Goal: Information Seeking & Learning: Learn about a topic

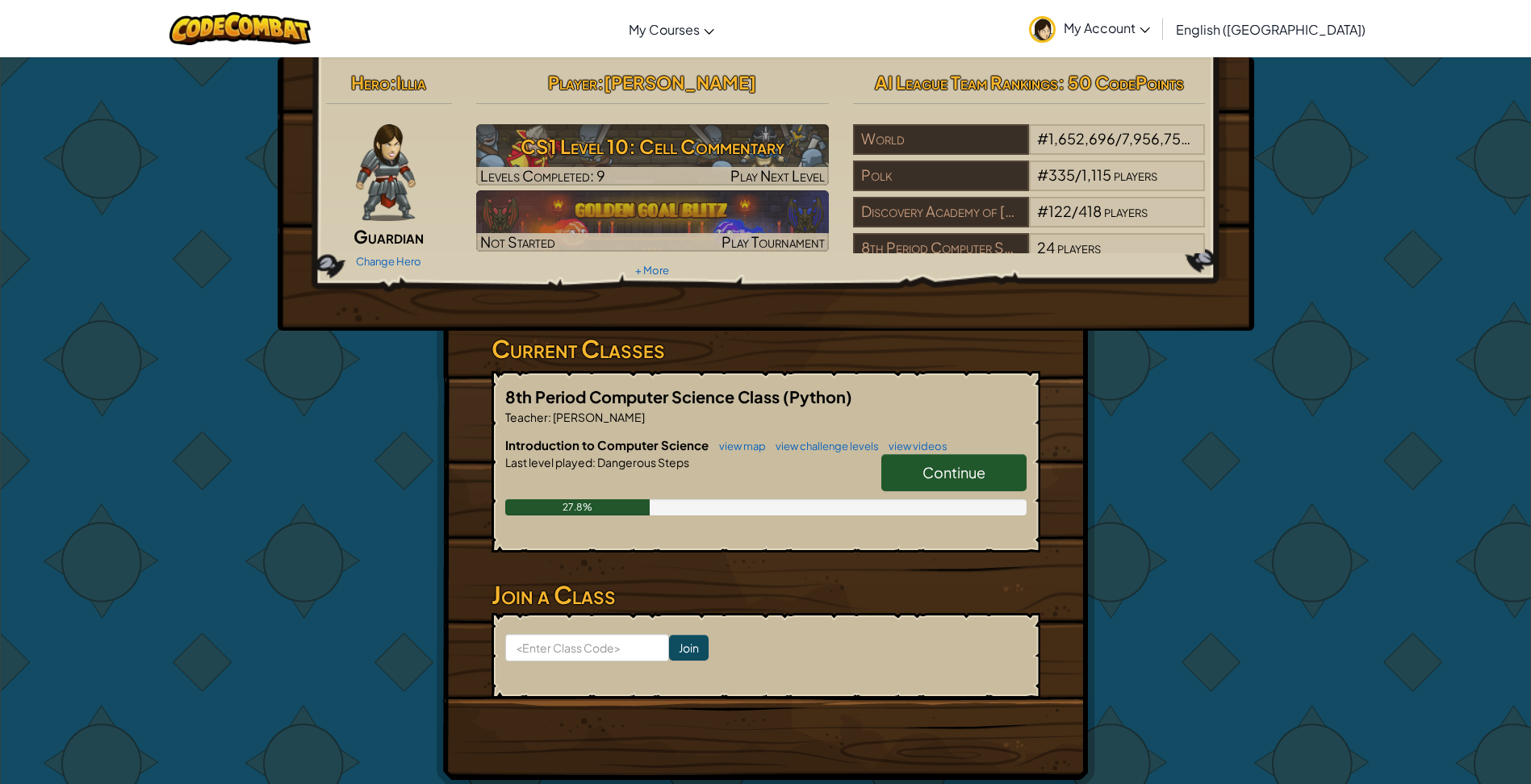
click at [1134, 498] on div "Hero : Illia Guardian Change Hero Player : [PERSON_NAME] CS1 Level 10: Cell Com…" at bounding box center [766, 421] width 945 height 730
click at [970, 463] on span "Continue" at bounding box center [954, 472] width 63 height 18
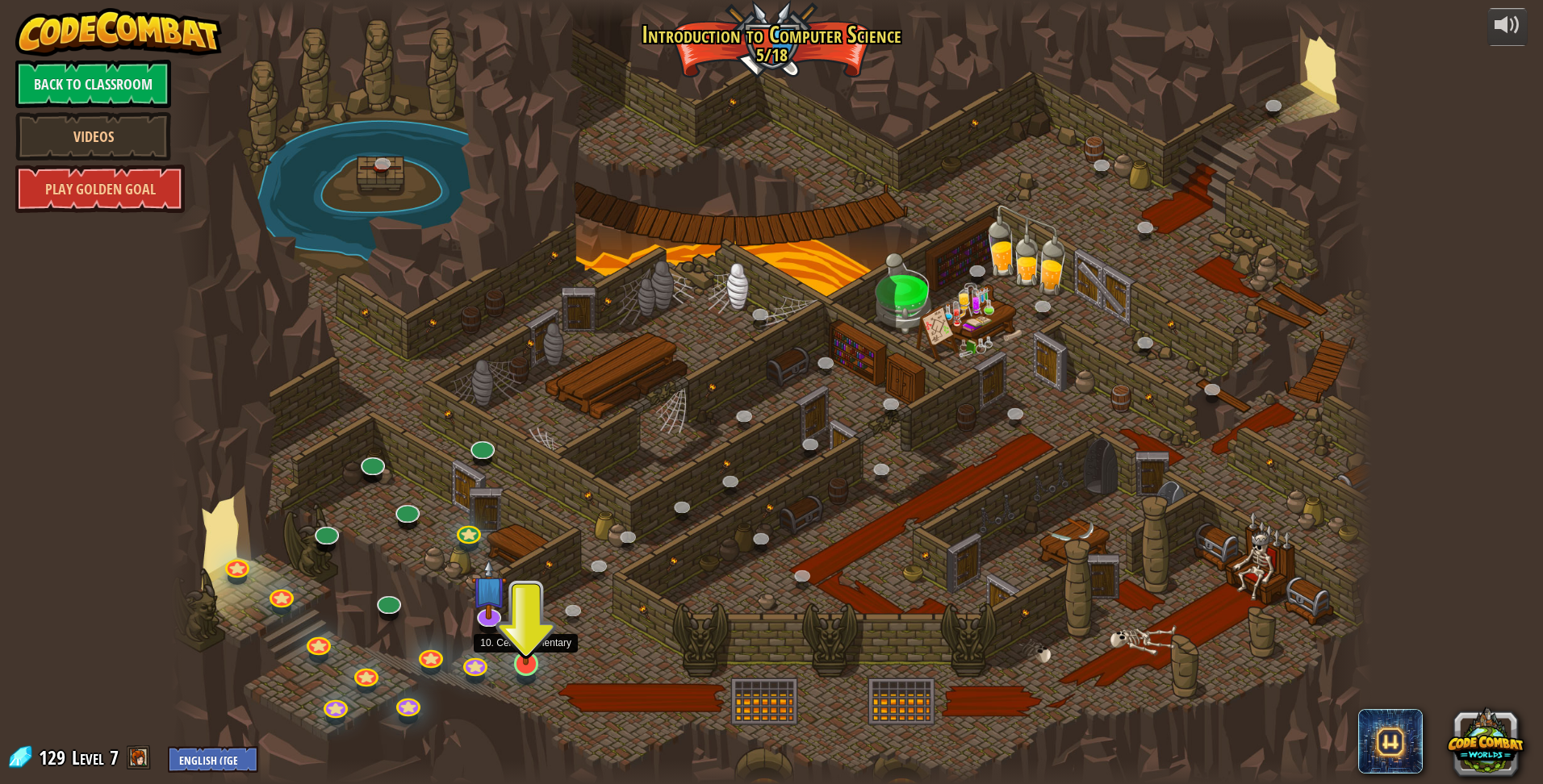
click at [526, 648] on img at bounding box center [526, 628] width 32 height 75
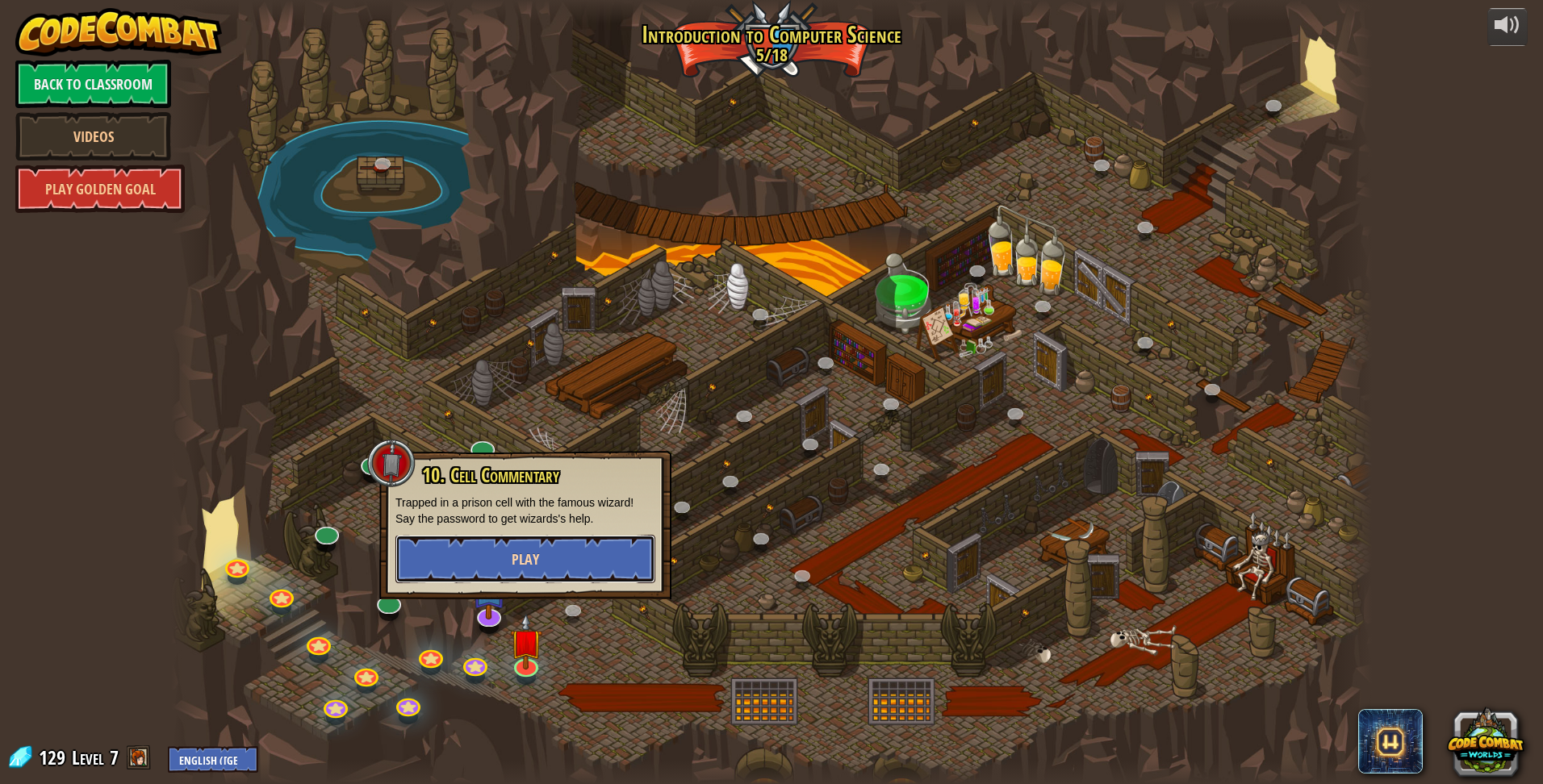
click at [523, 551] on span "Play" at bounding box center [526, 559] width 28 height 20
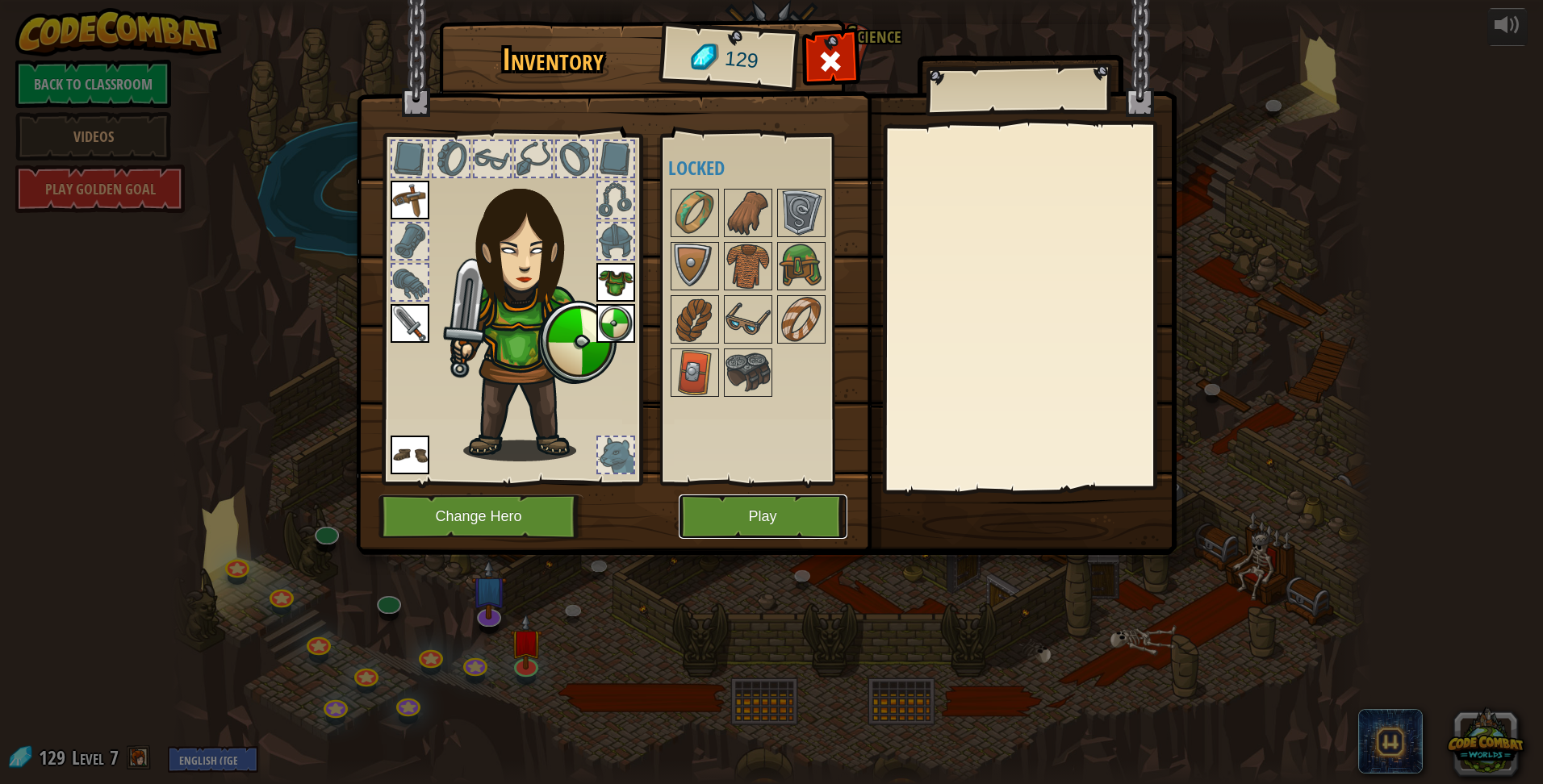
click at [775, 514] on button "Play" at bounding box center [762, 516] width 168 height 44
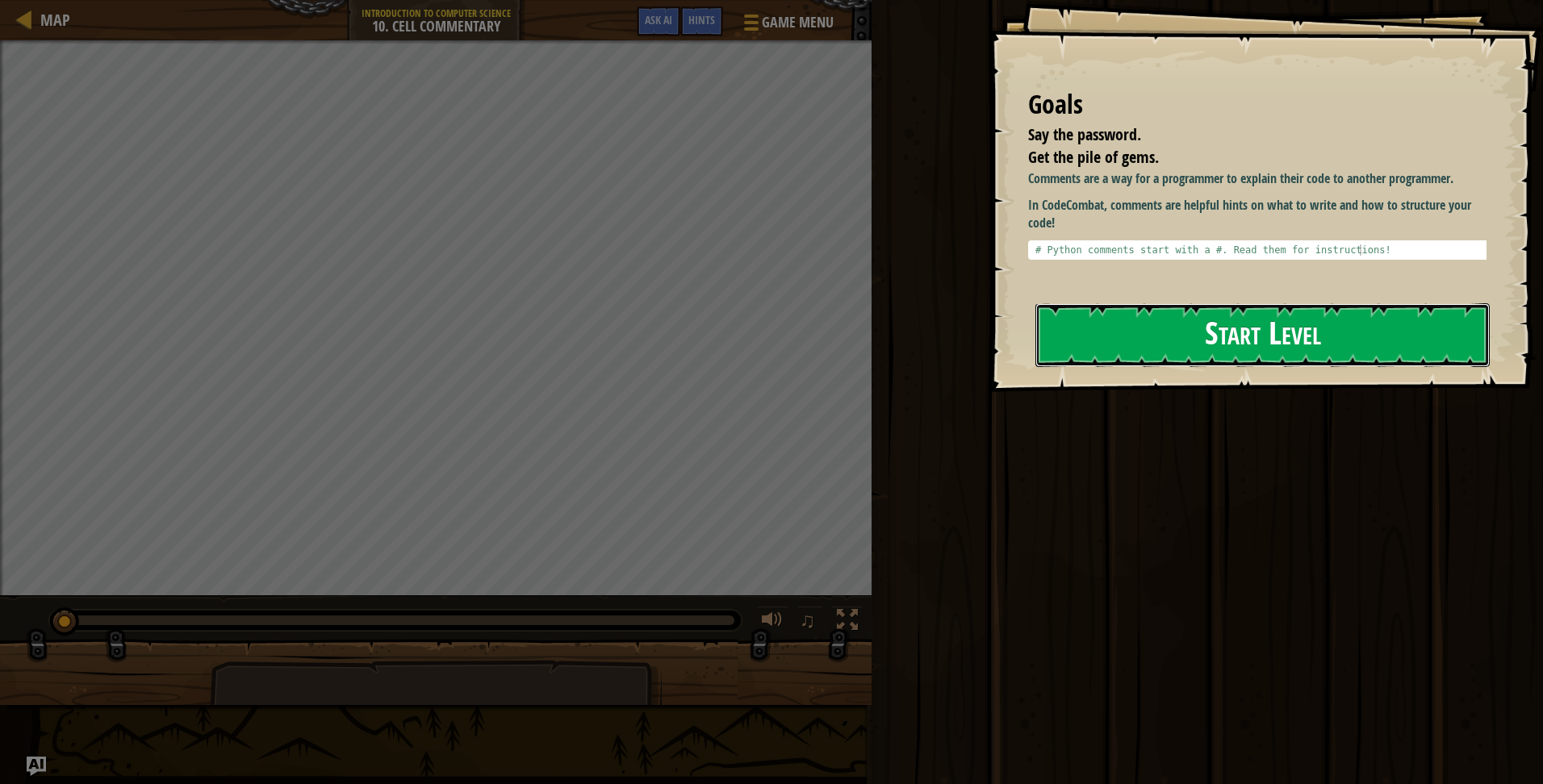
click at [1245, 354] on button "Start Level" at bounding box center [1262, 335] width 454 height 63
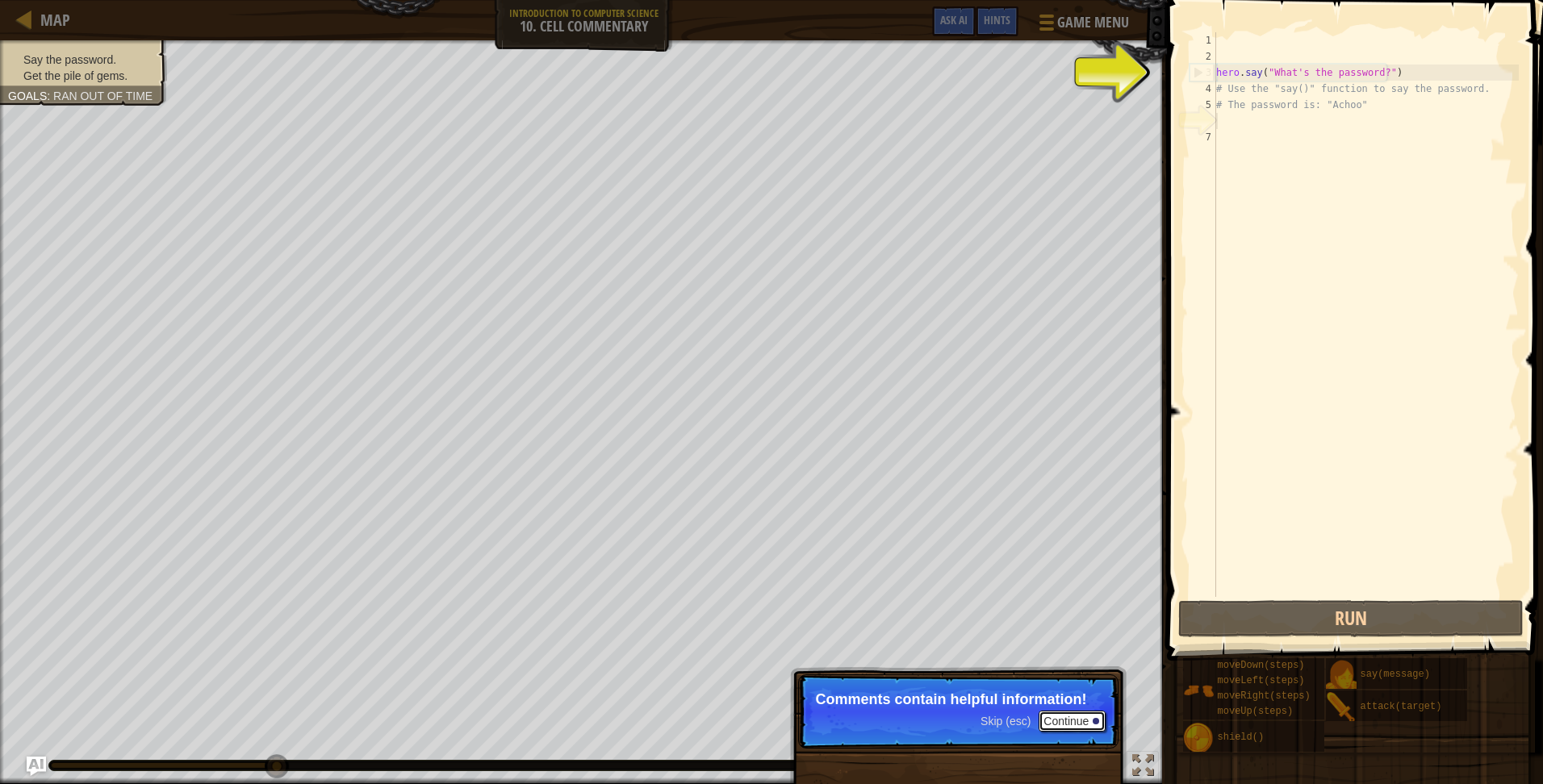
click at [1082, 717] on button "Continue" at bounding box center [1072, 721] width 67 height 21
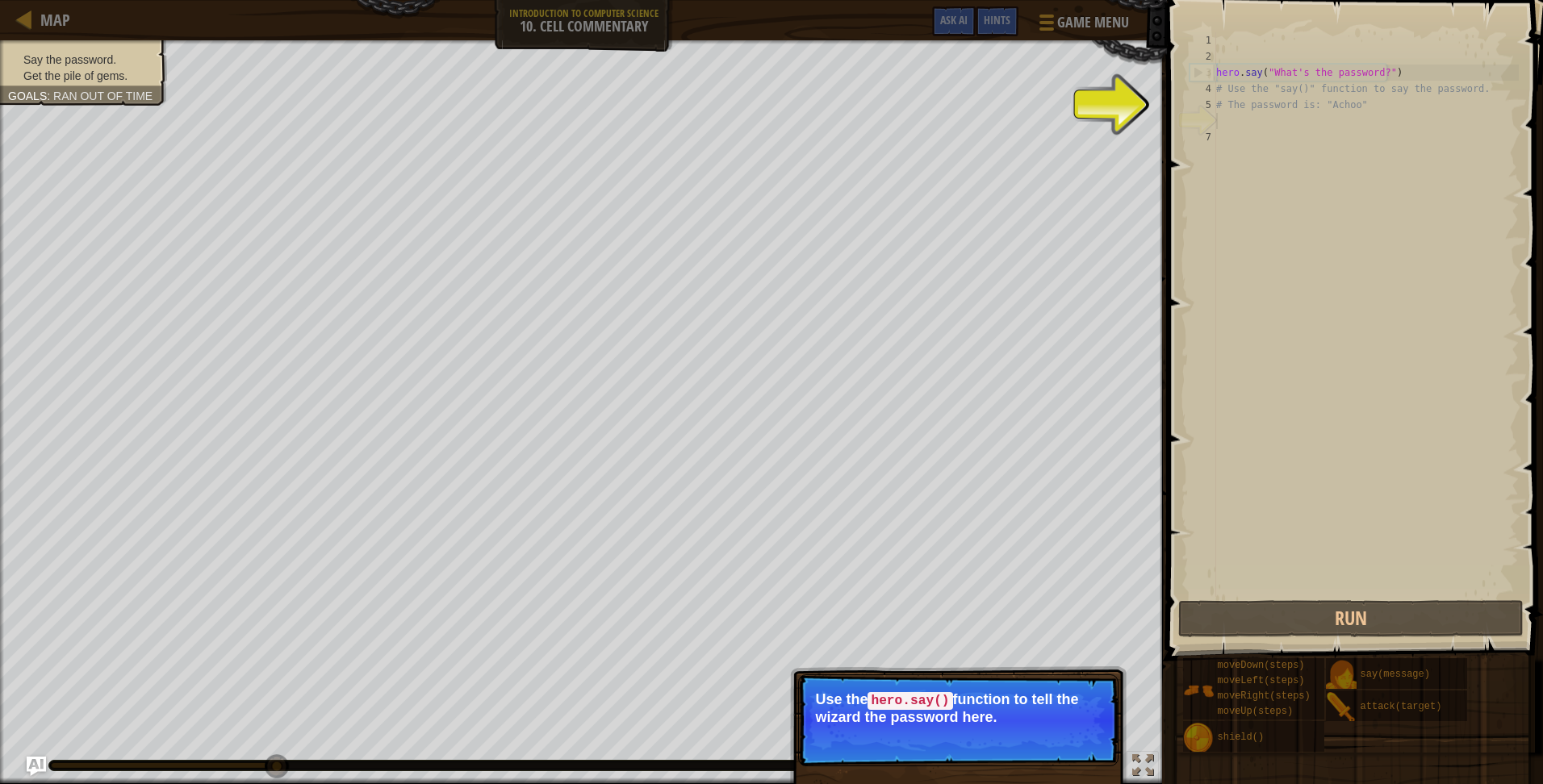
click at [1063, 741] on button "Continue" at bounding box center [1072, 738] width 67 height 21
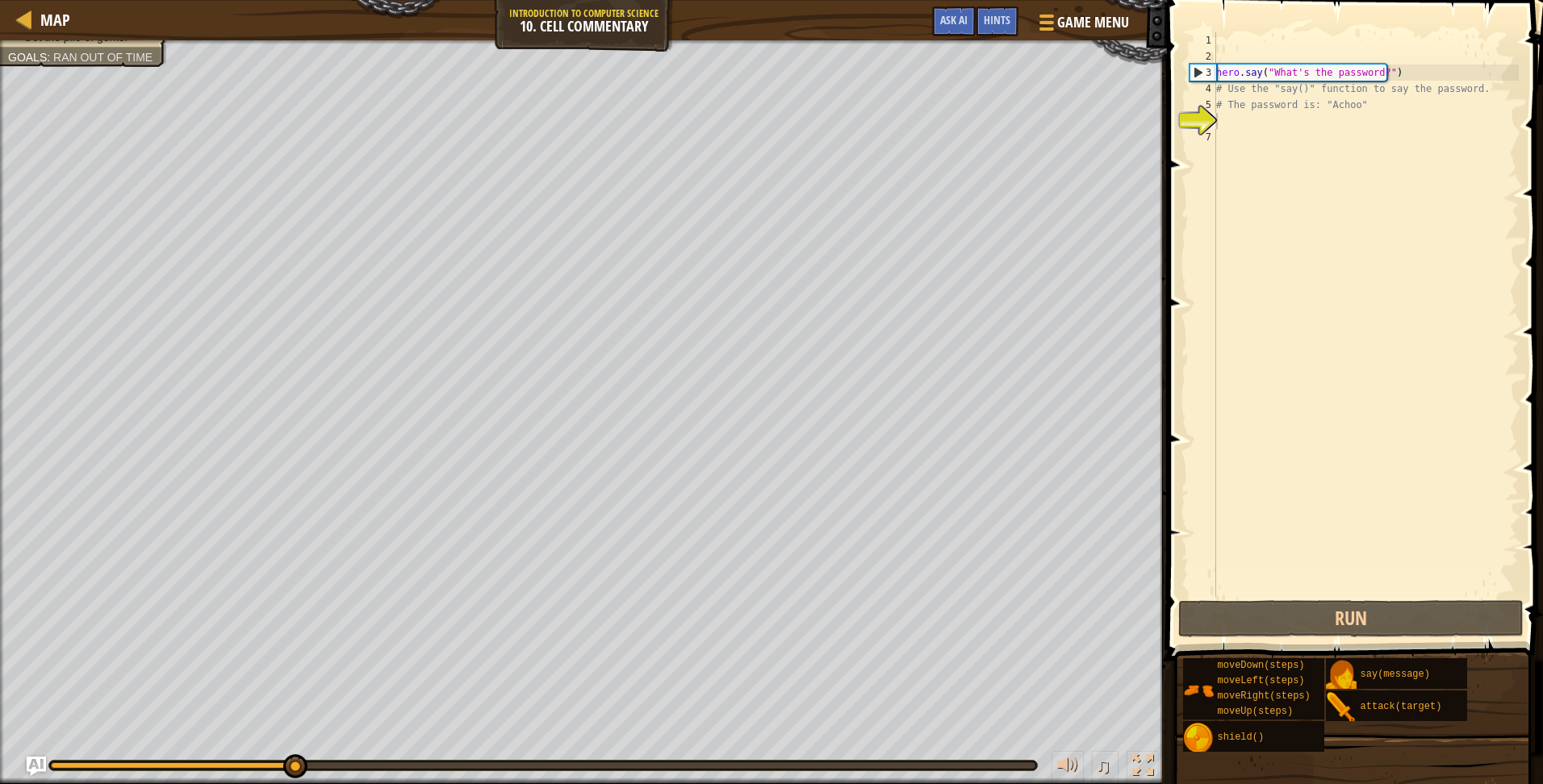
click at [1063, 740] on div "Say the password. Get the pile of gems. Goals : Ran out of time ♫ Illia 141 x: …" at bounding box center [772, 412] width 1543 height 744
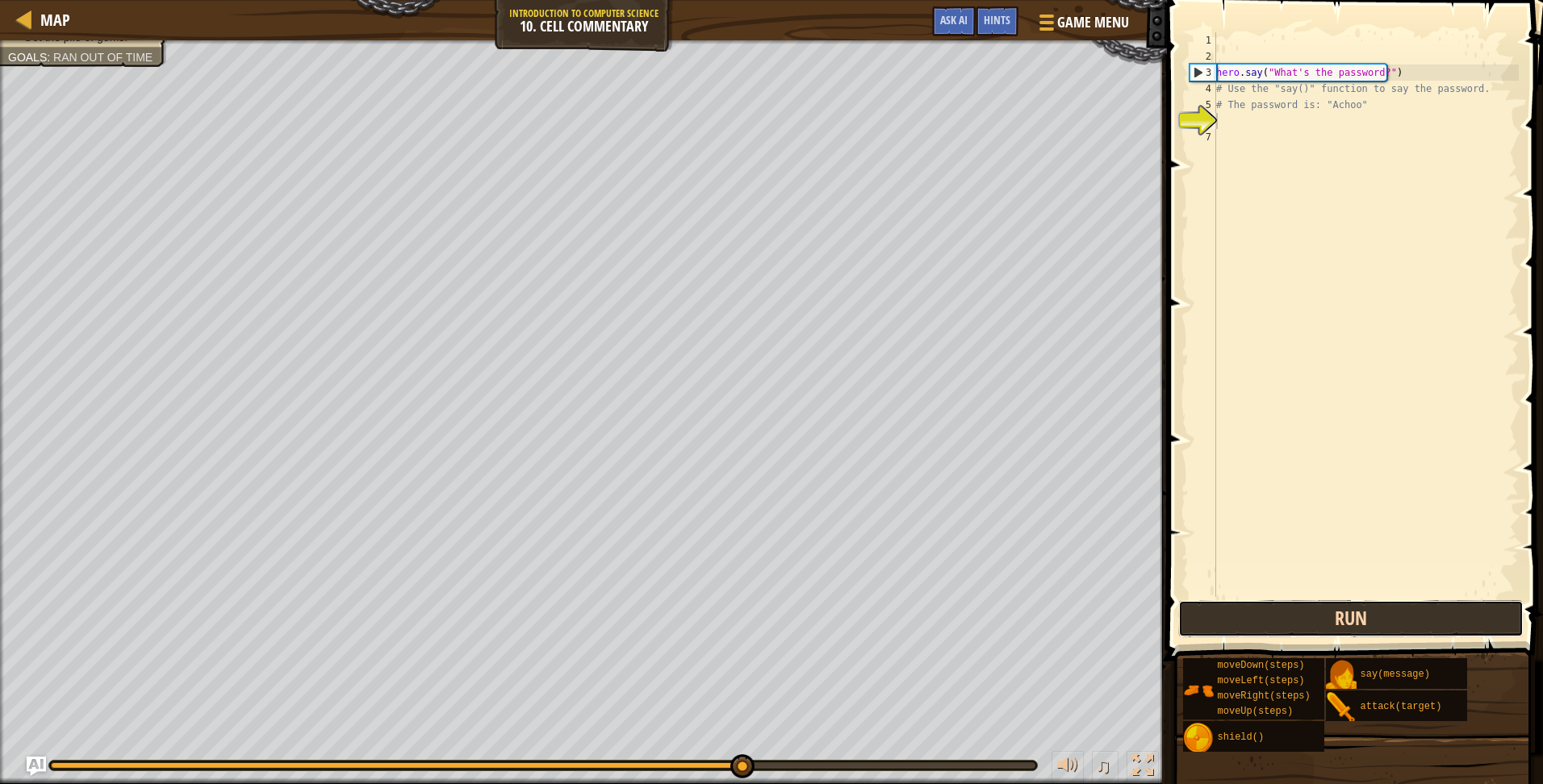
click at [1297, 628] on button "Run" at bounding box center [1351, 618] width 345 height 37
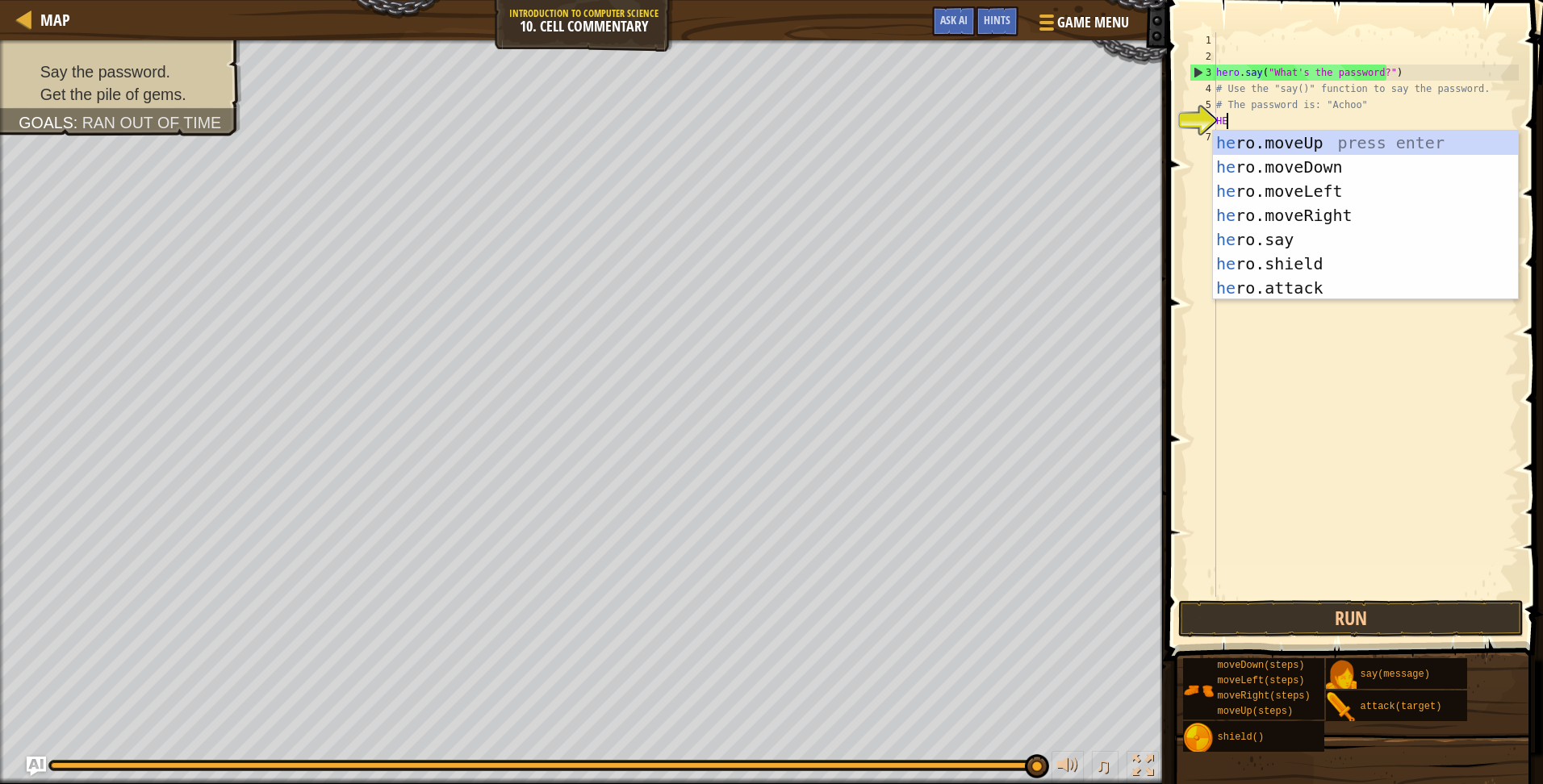
scroll to position [7, 1]
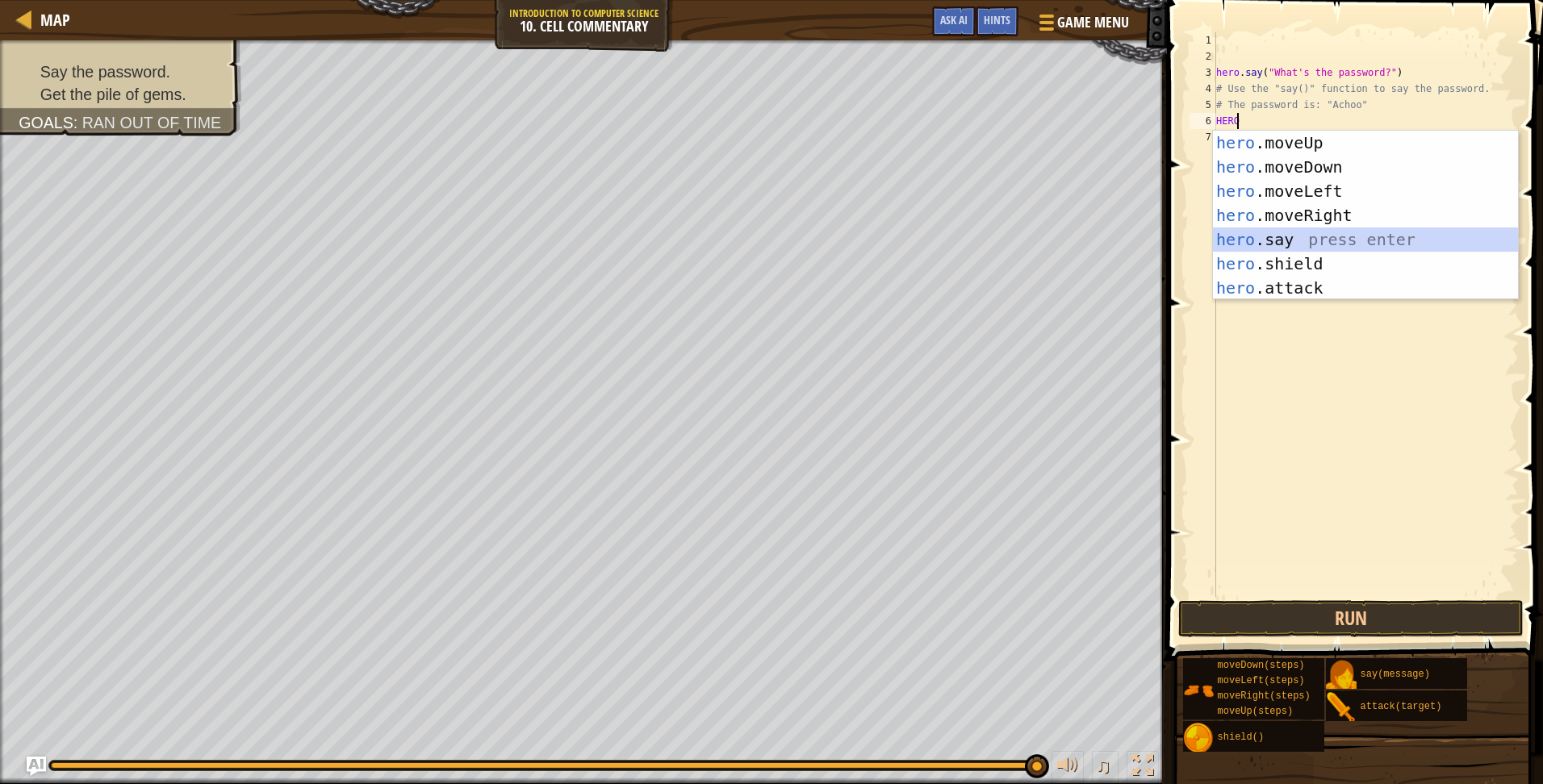
click at [1298, 236] on div "hero .moveUp press enter hero .moveDown press enter hero .moveLeft press enter …" at bounding box center [1364, 239] width 305 height 218
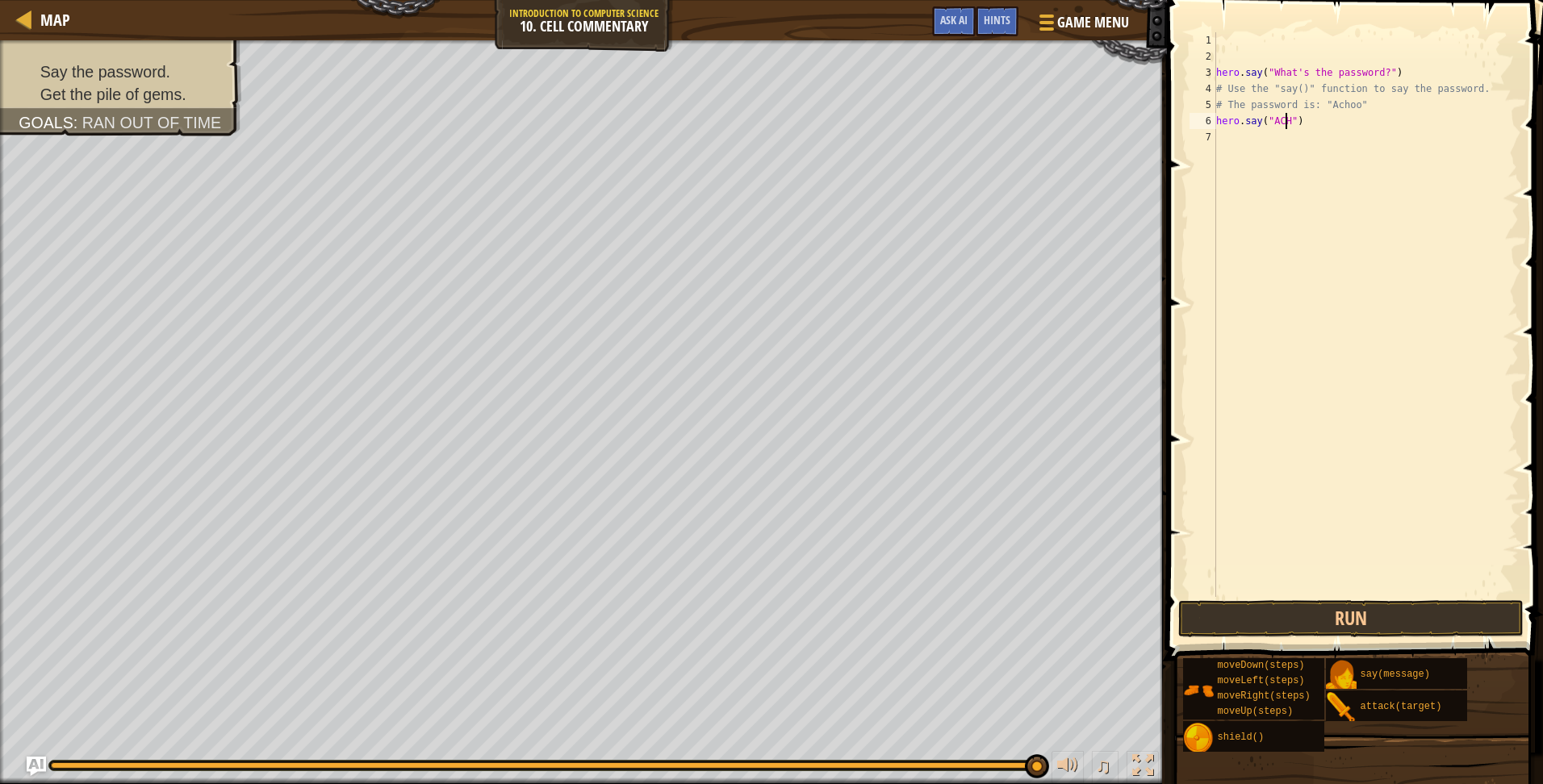
scroll to position [7, 6]
type textarea "hero.say("ACHOO")"
click at [1313, 613] on button "Run" at bounding box center [1351, 618] width 345 height 37
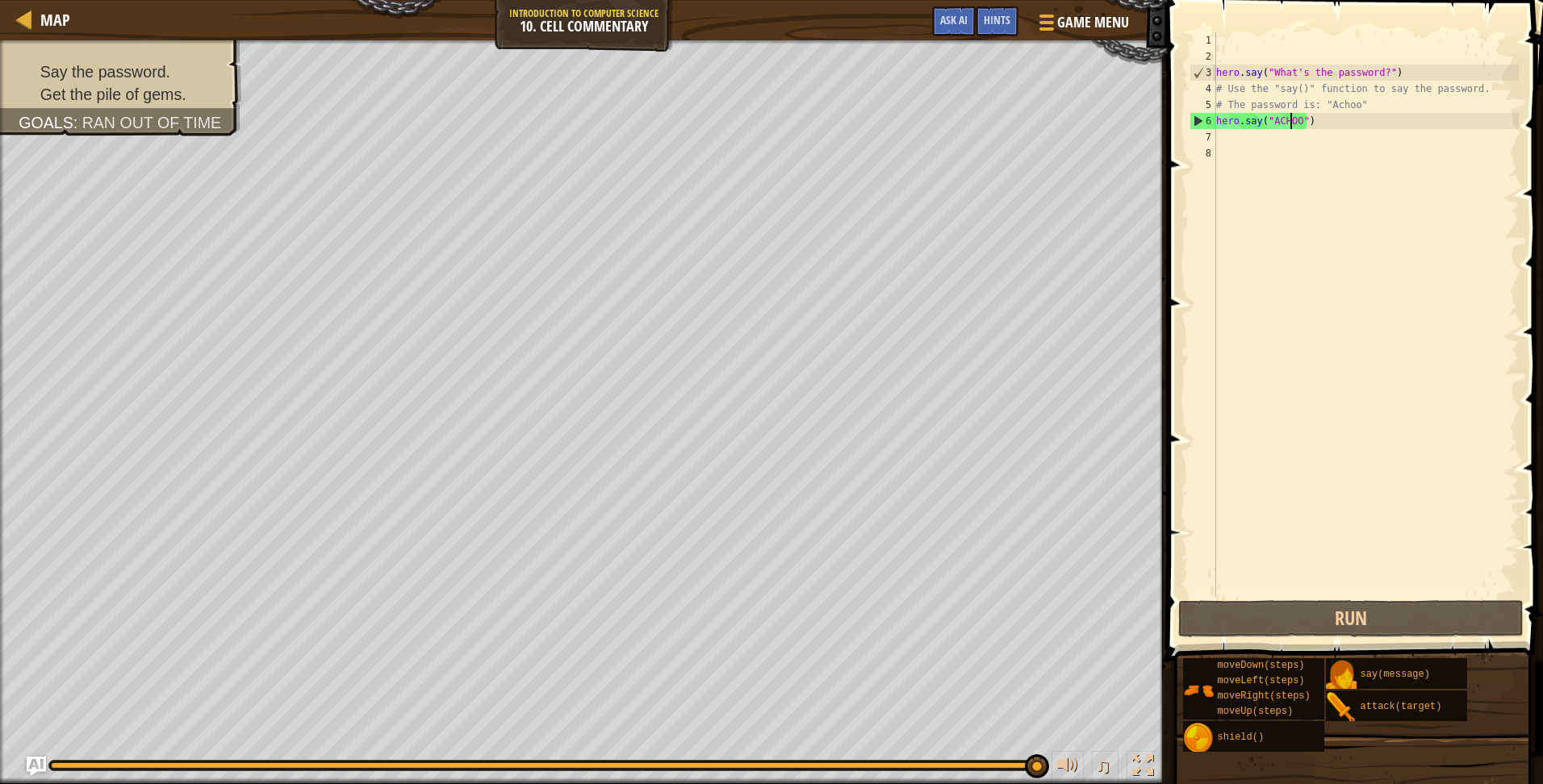
drag, startPoint x: 1292, startPoint y: 128, endPoint x: 1306, endPoint y: 127, distance: 14.0
click at [1293, 128] on div "hero . say ( "What's the password?" ) # Use the "say()" function to say the pas…" at bounding box center [1365, 330] width 306 height 597
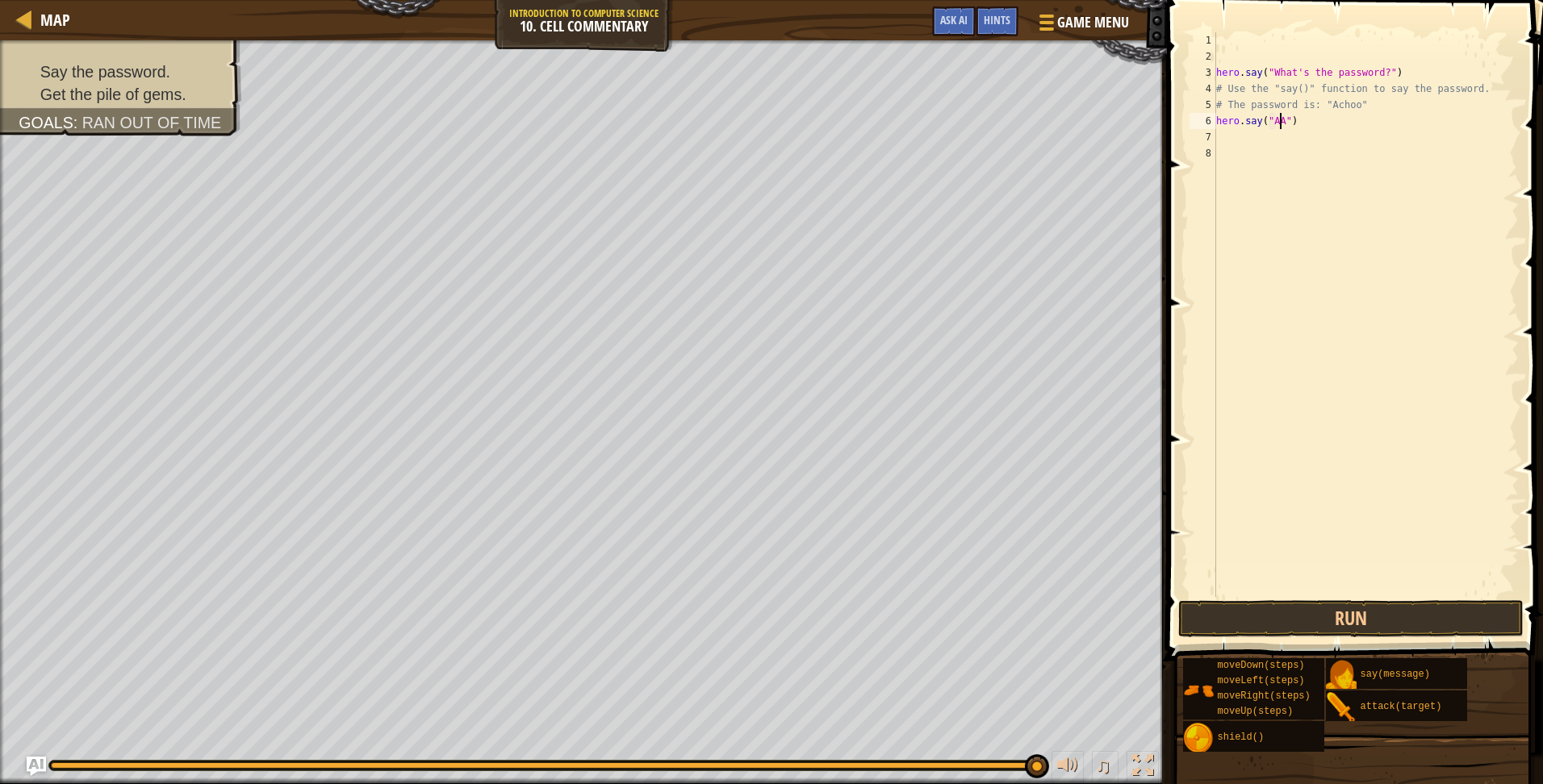
scroll to position [7, 6]
type textarea "hero.say("AAchoo")"
click at [1276, 118] on div "hero . say ( "What's the password?" ) # Use the "say()" function to say the pas…" at bounding box center [1365, 330] width 306 height 597
type textarea "hero.say("Achoo")"
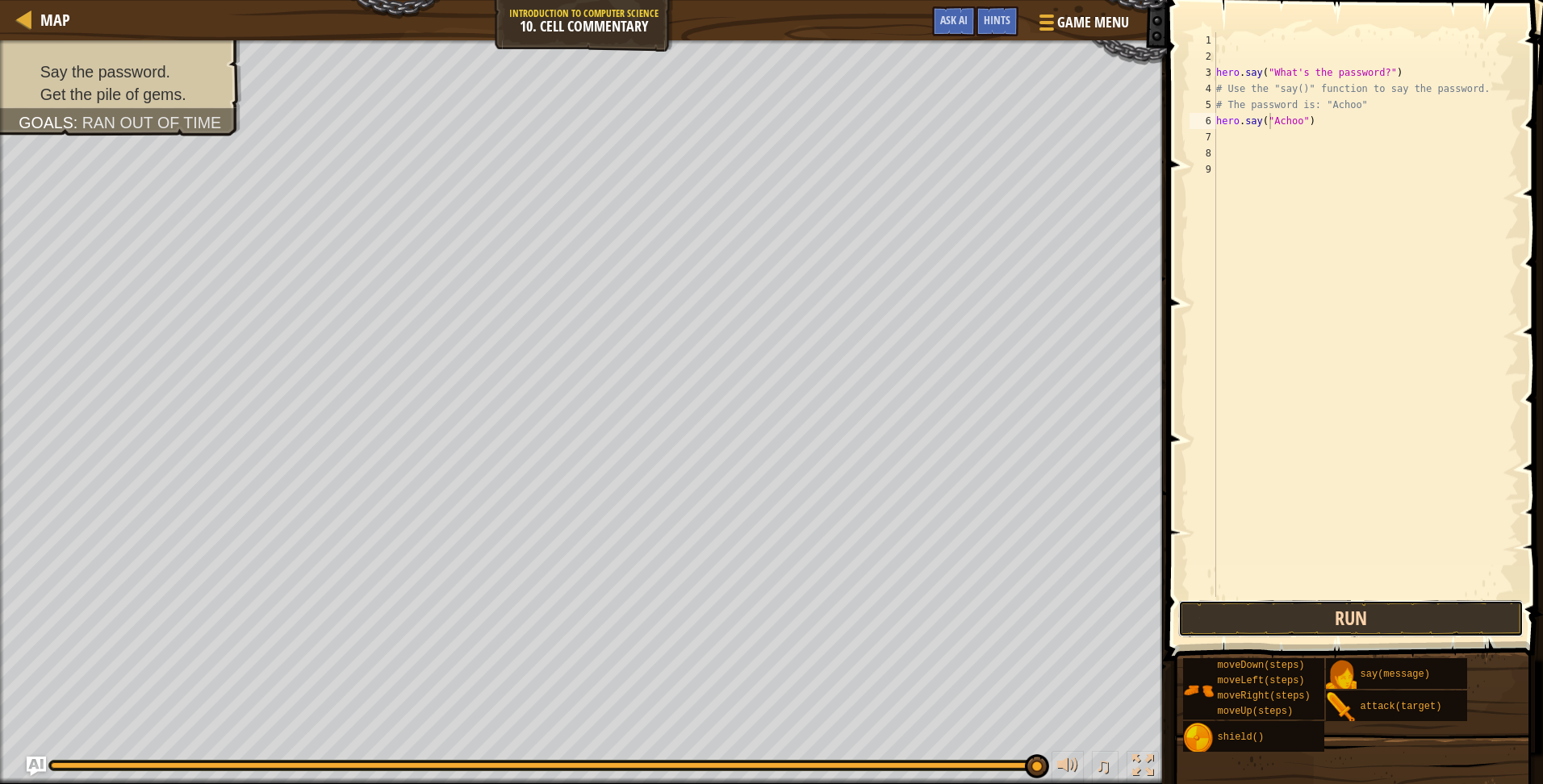
click at [1328, 616] on button "Run" at bounding box center [1351, 618] width 345 height 37
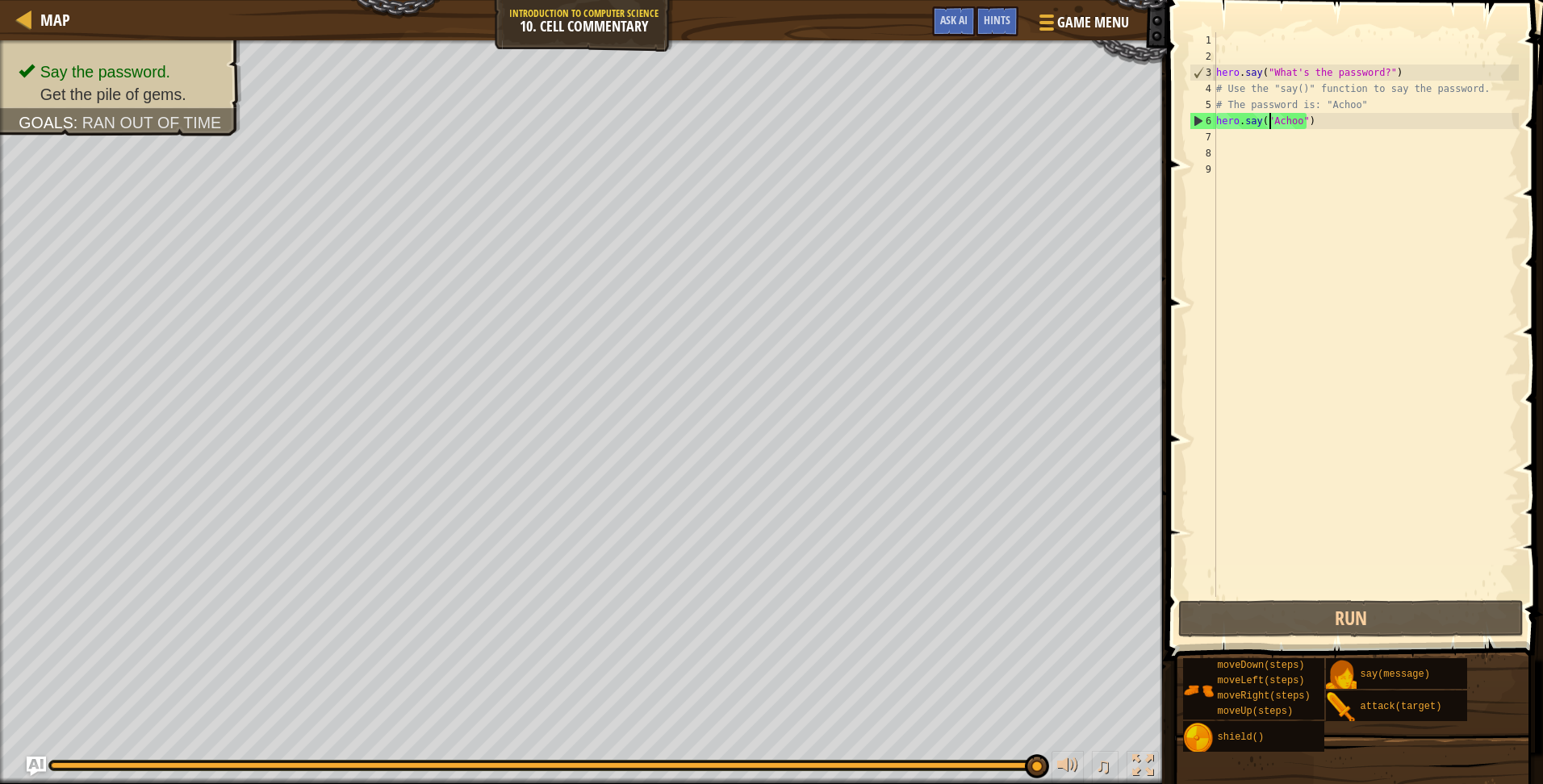
click at [1235, 160] on div "hero . say ( "What's the password?" ) # Use the "say()" function to say the pas…" at bounding box center [1365, 330] width 306 height 597
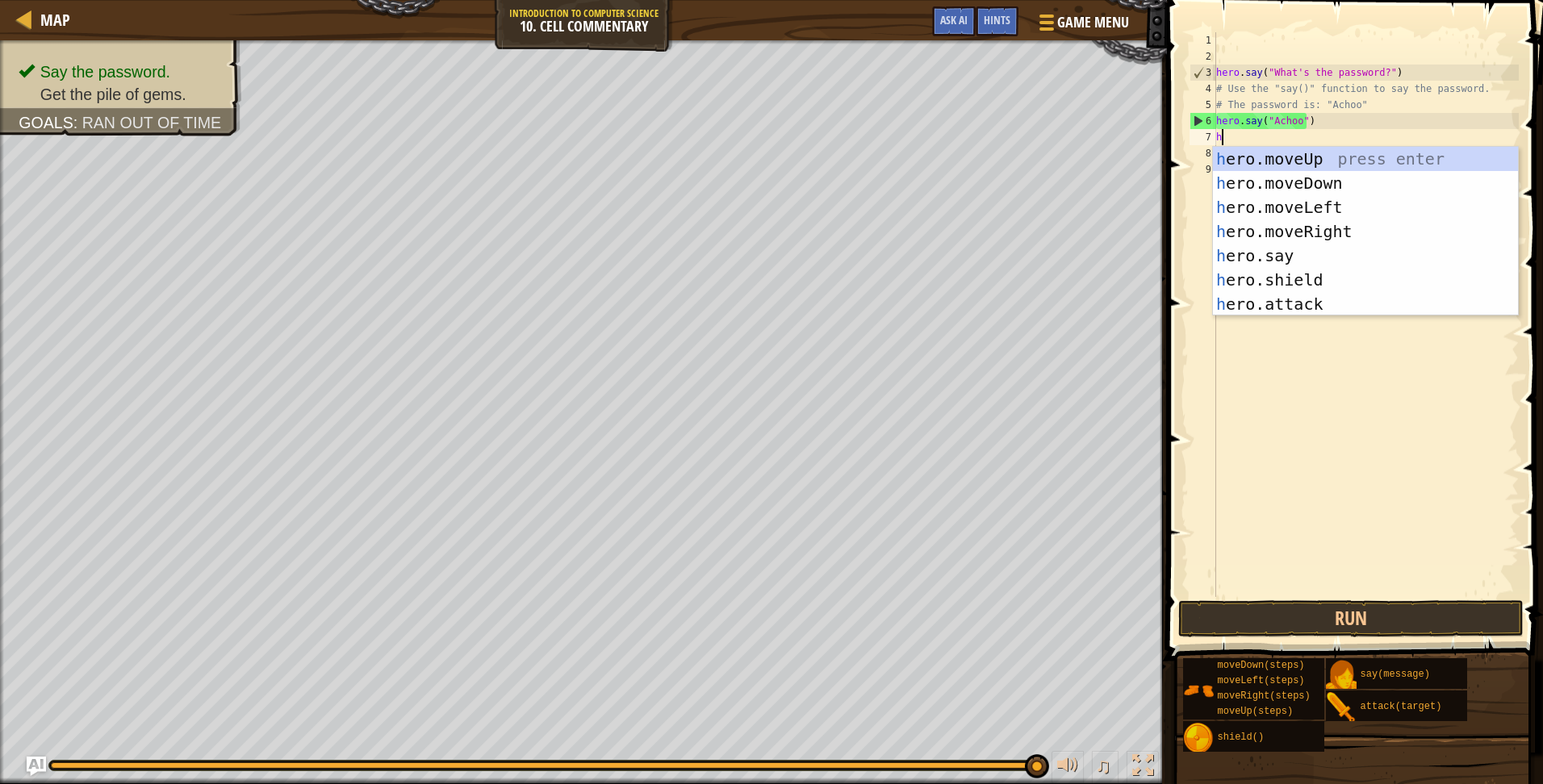
type textarea "he"
click at [1238, 160] on div "he ro.moveUp press enter he ro.moveDown press enter he ro.moveLeft press enter …" at bounding box center [1364, 256] width 305 height 218
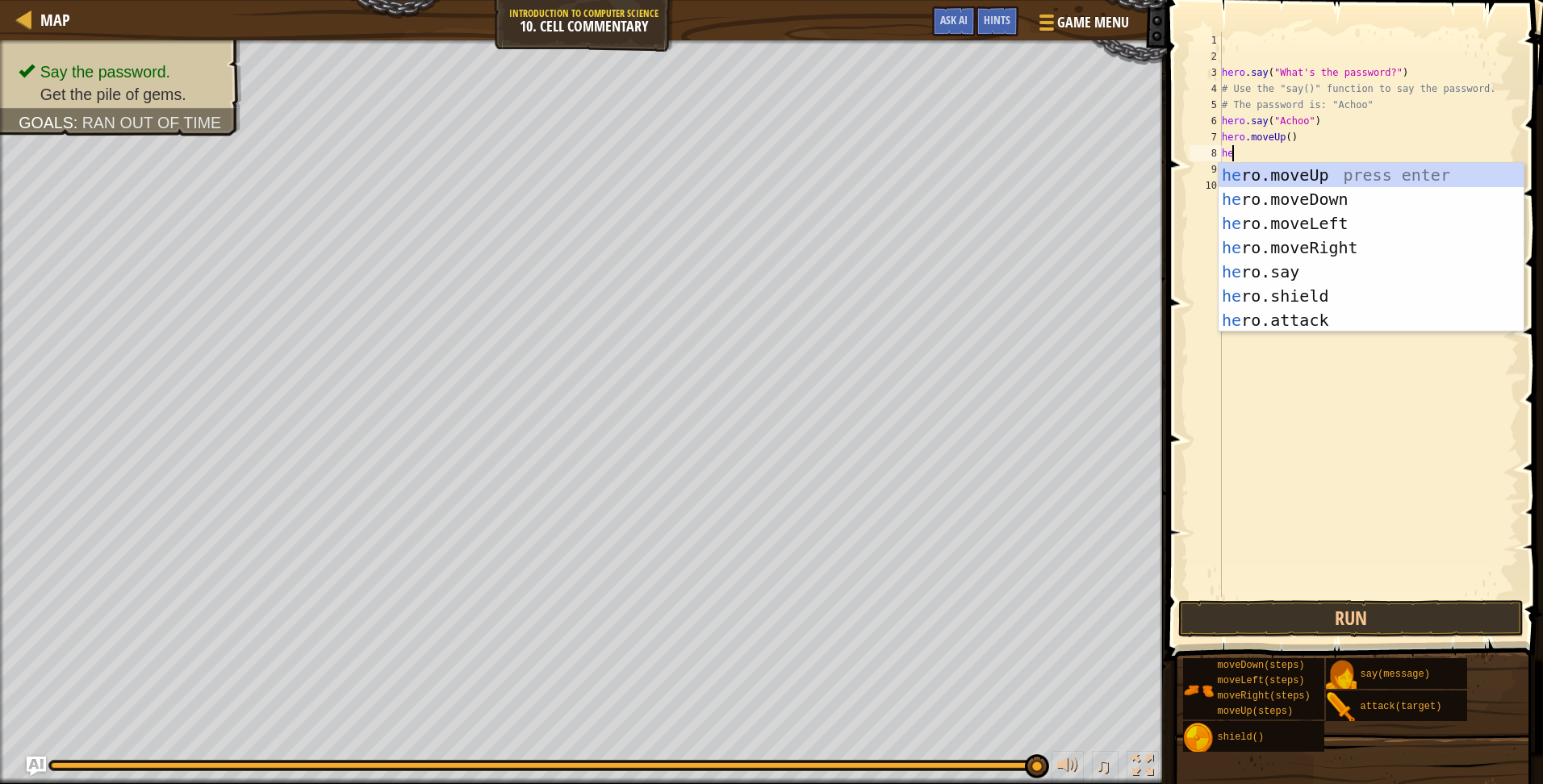
type textarea "her"
click at [1343, 225] on div "her o.moveUp press enter her o.moveDown press enter her o.moveLeft press enter …" at bounding box center [1371, 271] width 305 height 218
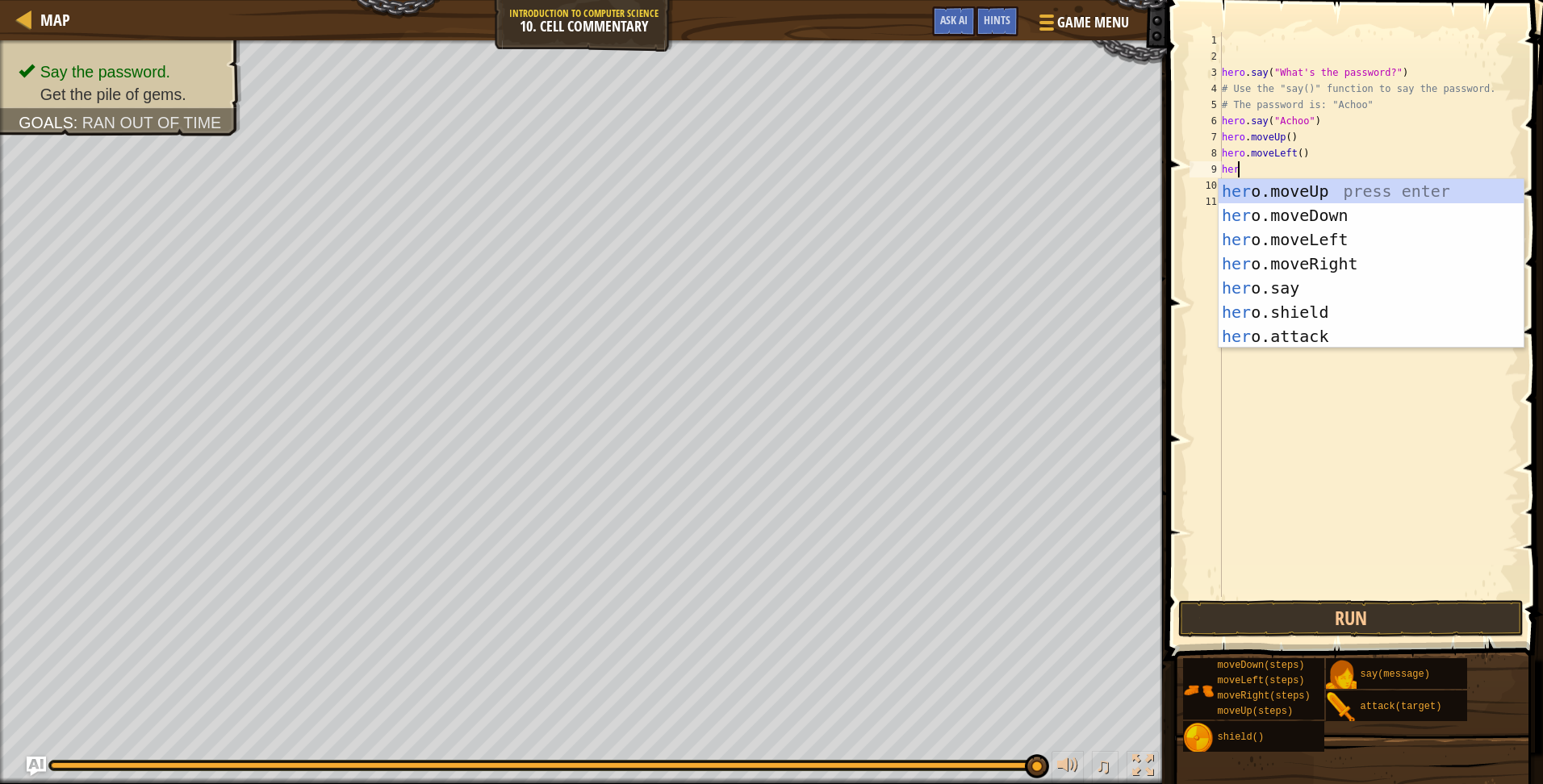
type textarea "hero"
click at [1320, 198] on div "hero .moveUp press enter hero .moveDown press enter hero .moveLeft press enter …" at bounding box center [1371, 288] width 305 height 218
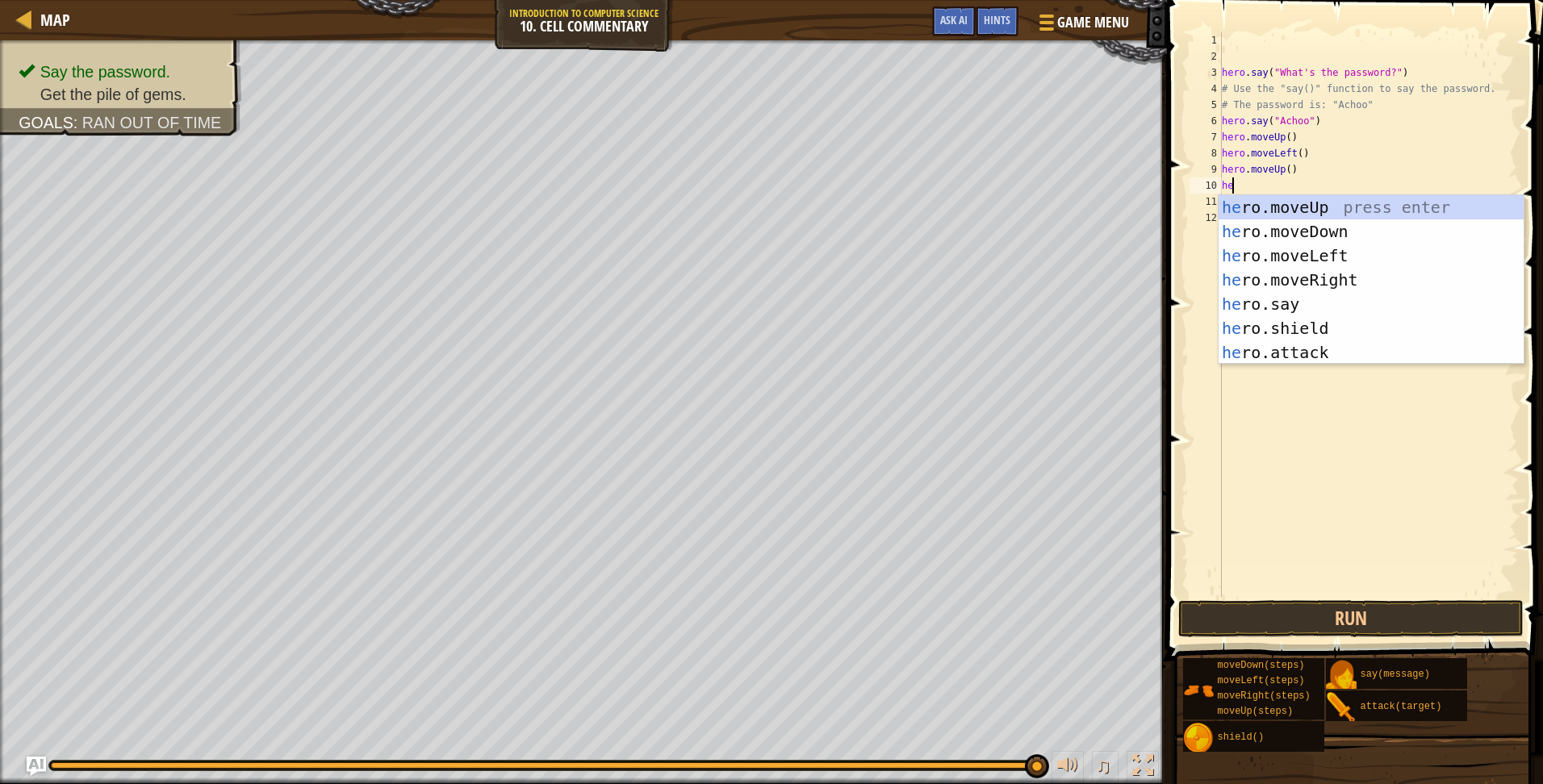
type textarea "her"
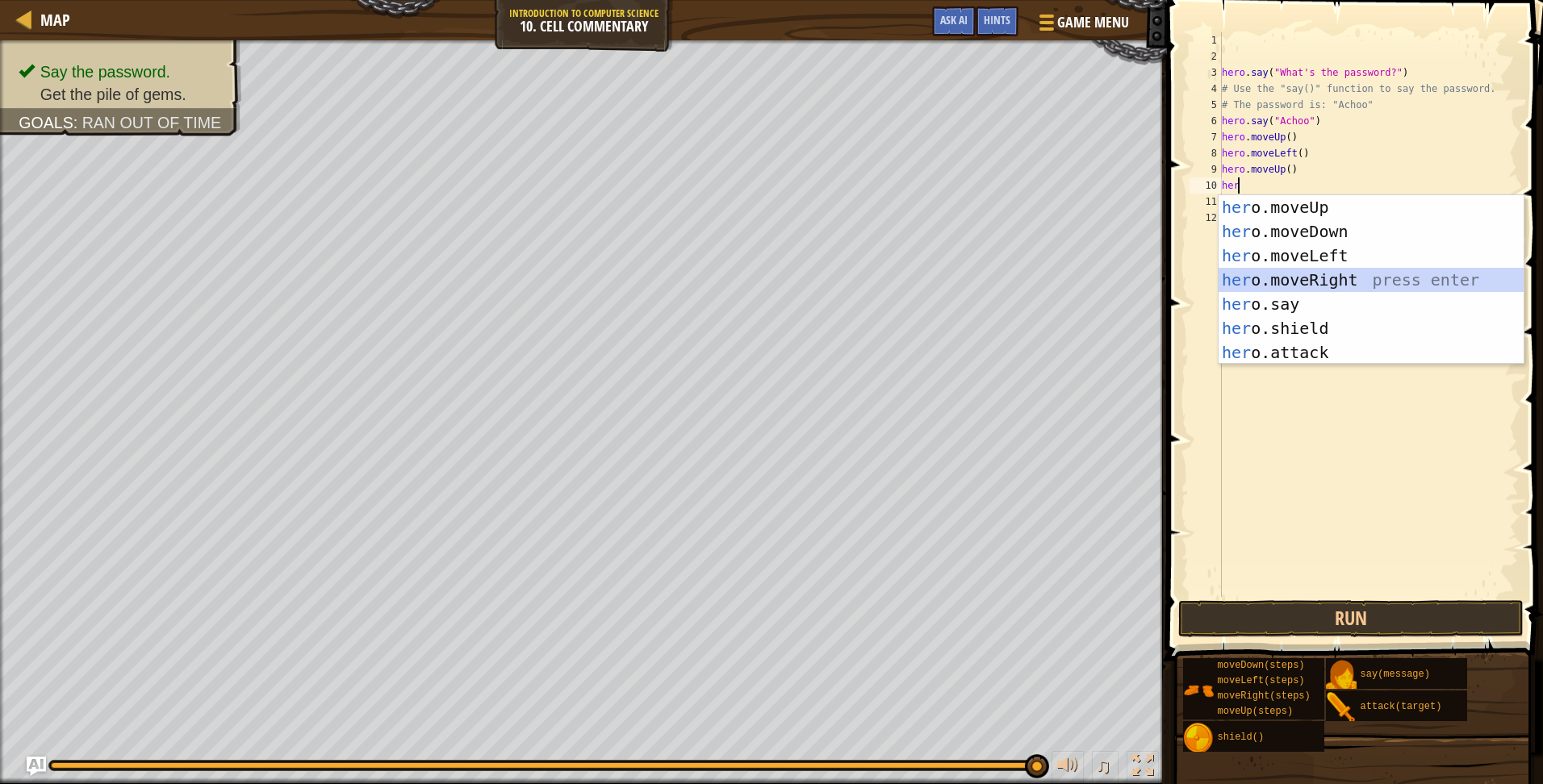
click at [1295, 276] on div "her o.moveUp press enter her o.moveDown press enter her o.moveLeft press enter …" at bounding box center [1371, 304] width 305 height 218
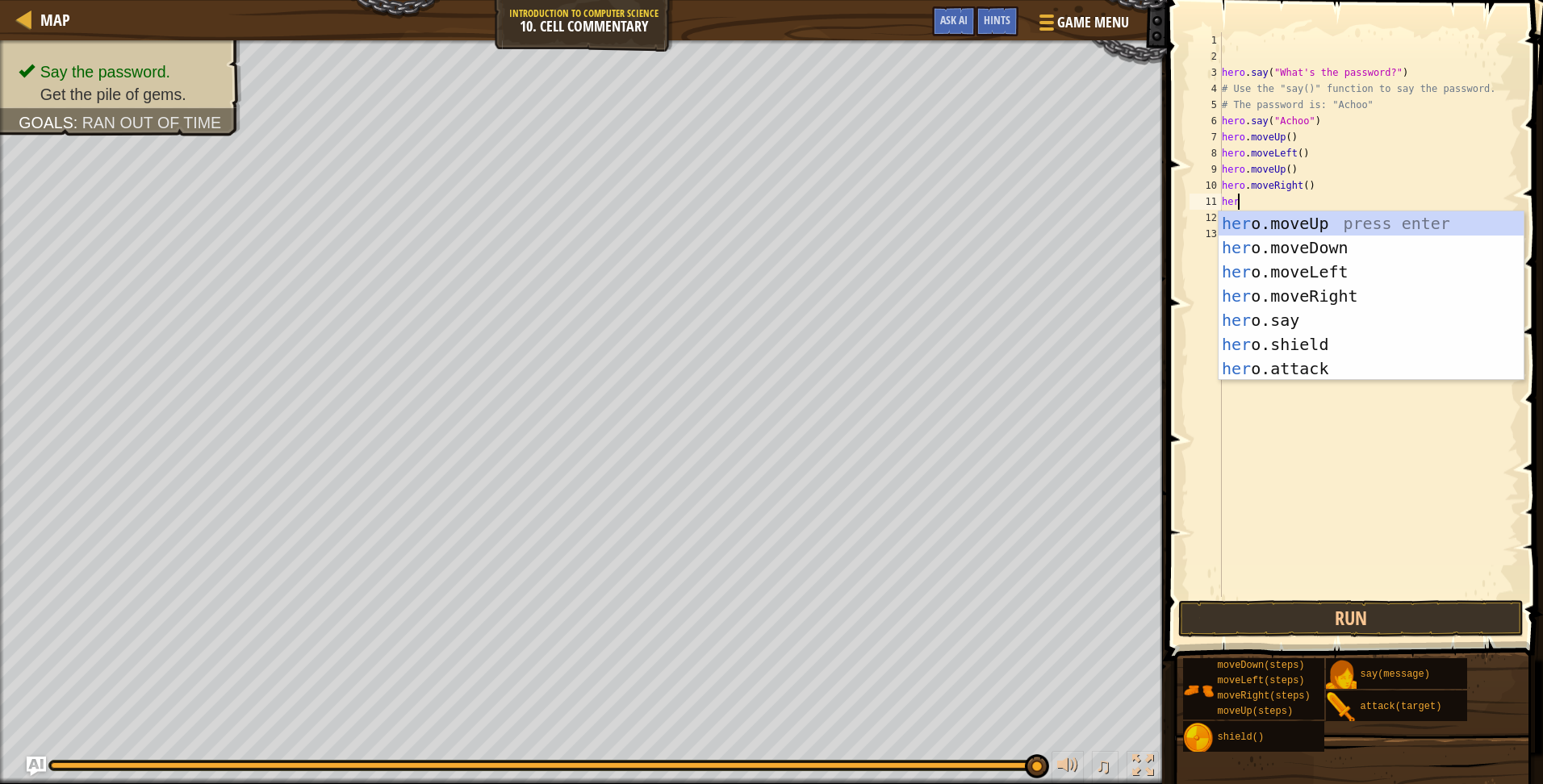
type textarea "hero"
click at [1287, 225] on div "hero .moveUp press enter hero .moveDown press enter hero .moveLeft press enter …" at bounding box center [1371, 320] width 305 height 218
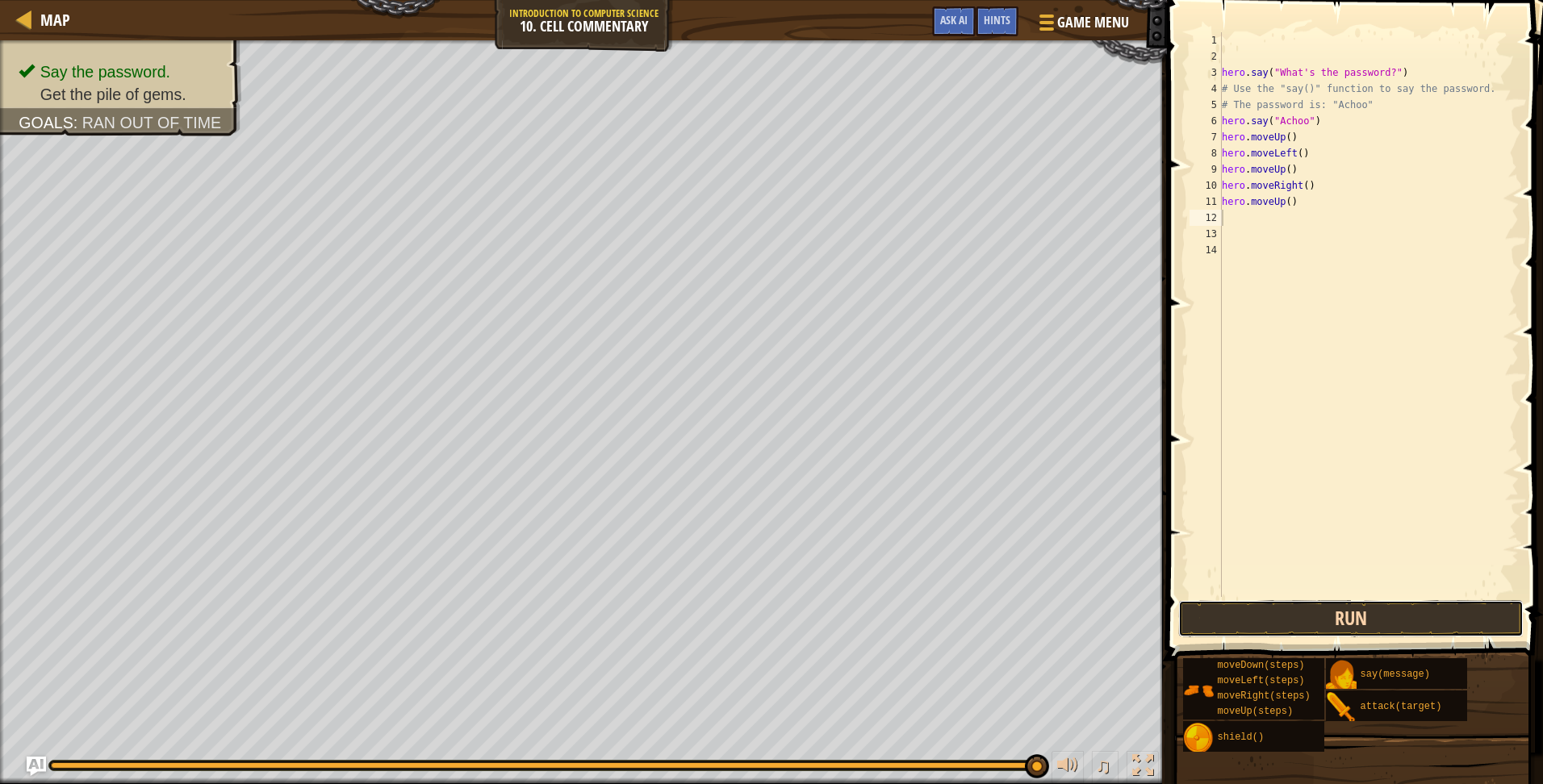
click at [1297, 605] on button "Run" at bounding box center [1351, 618] width 345 height 37
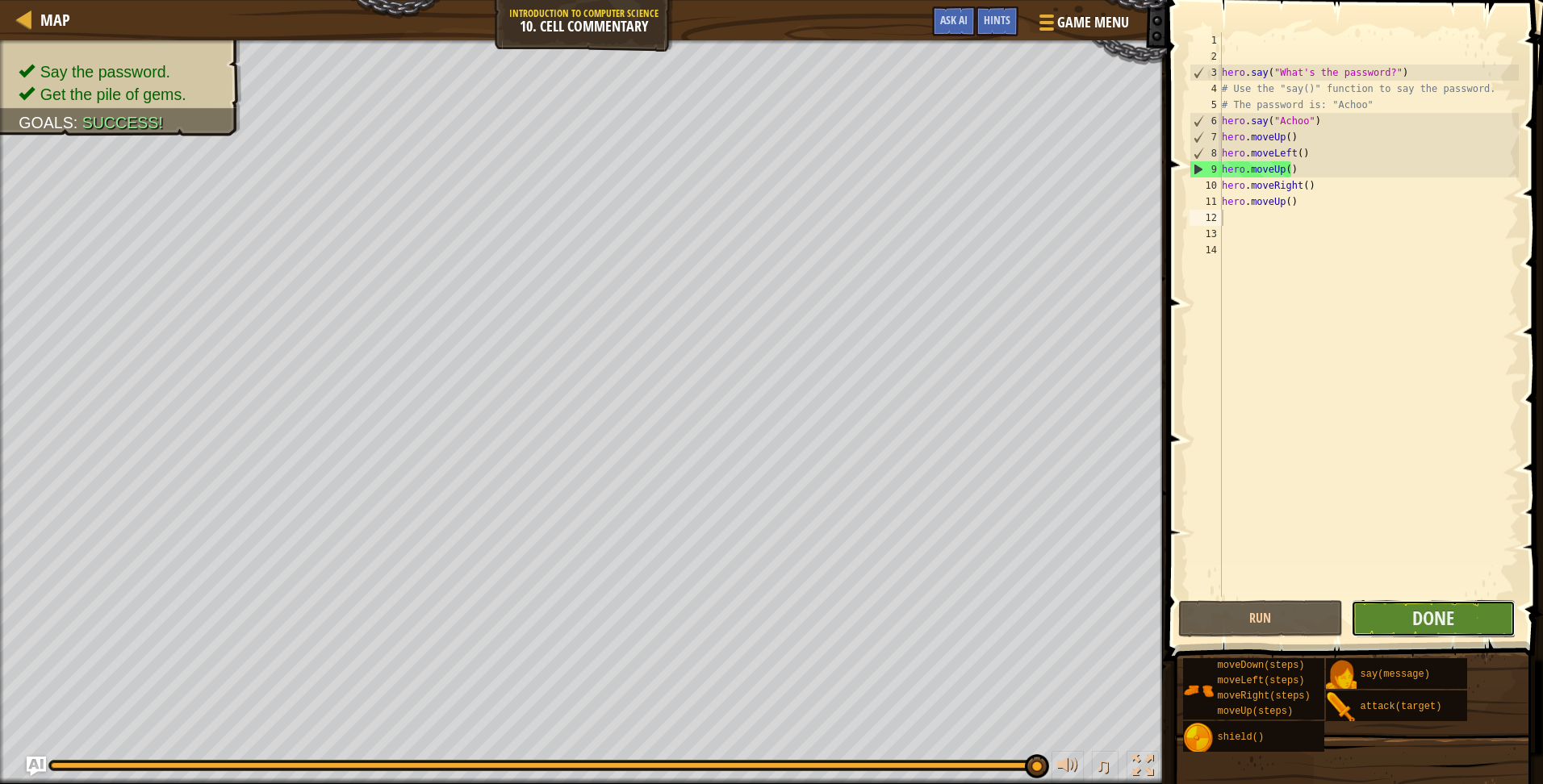
click at [1454, 605] on button "Done" at bounding box center [1433, 618] width 165 height 37
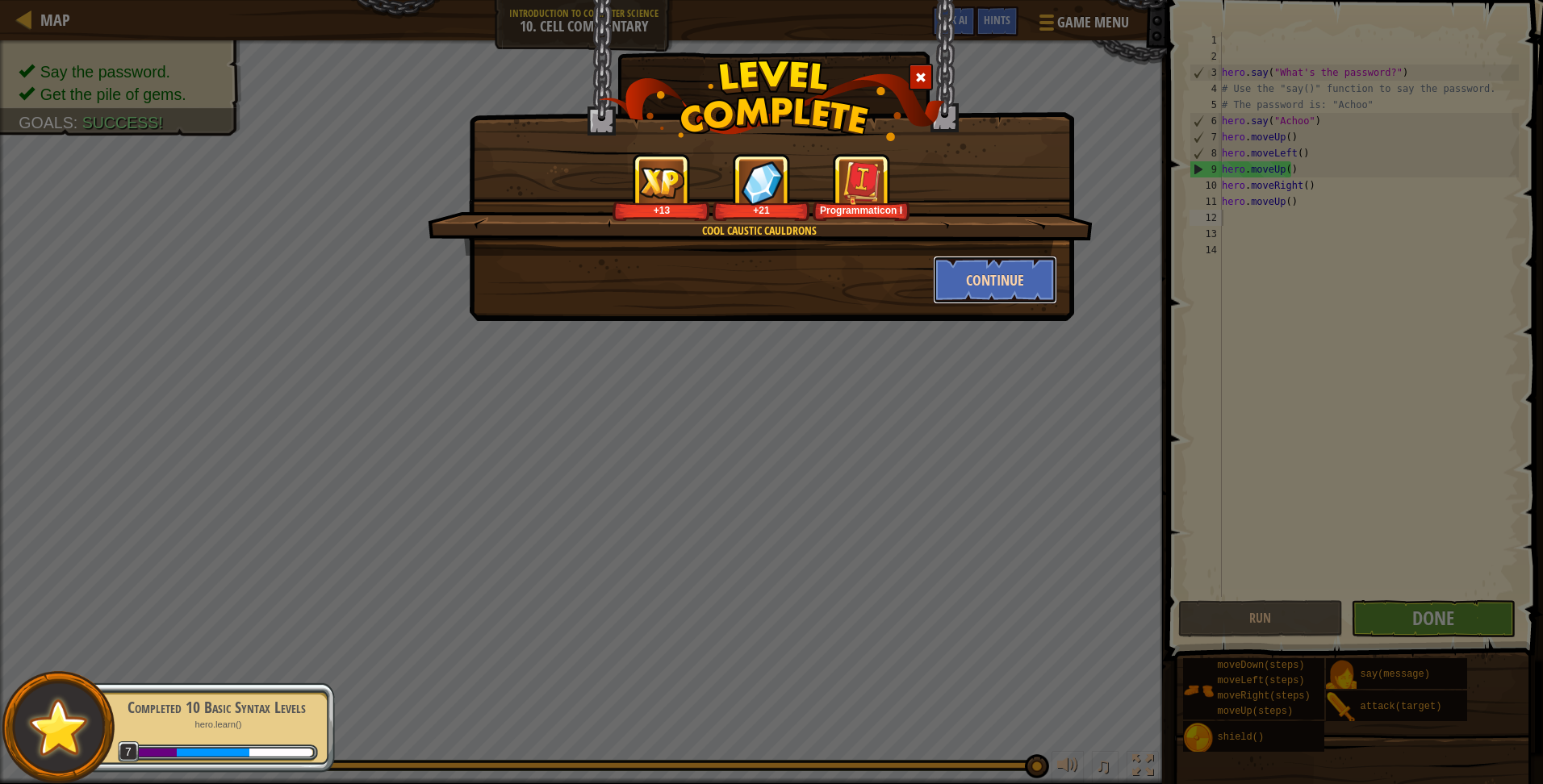
click at [970, 271] on button "Continue" at bounding box center [995, 280] width 125 height 49
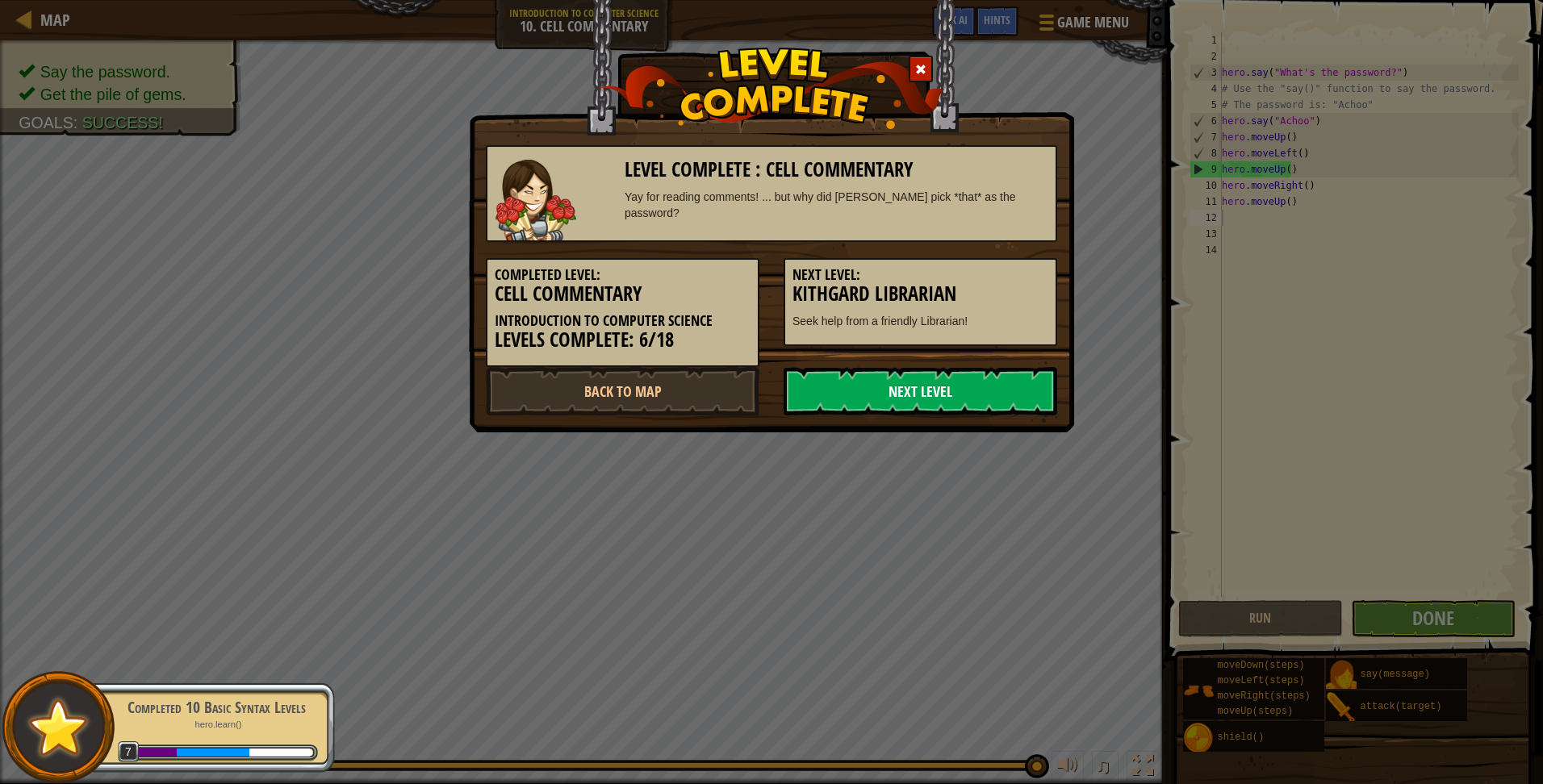
click at [875, 396] on link "Next Level" at bounding box center [920, 391] width 273 height 49
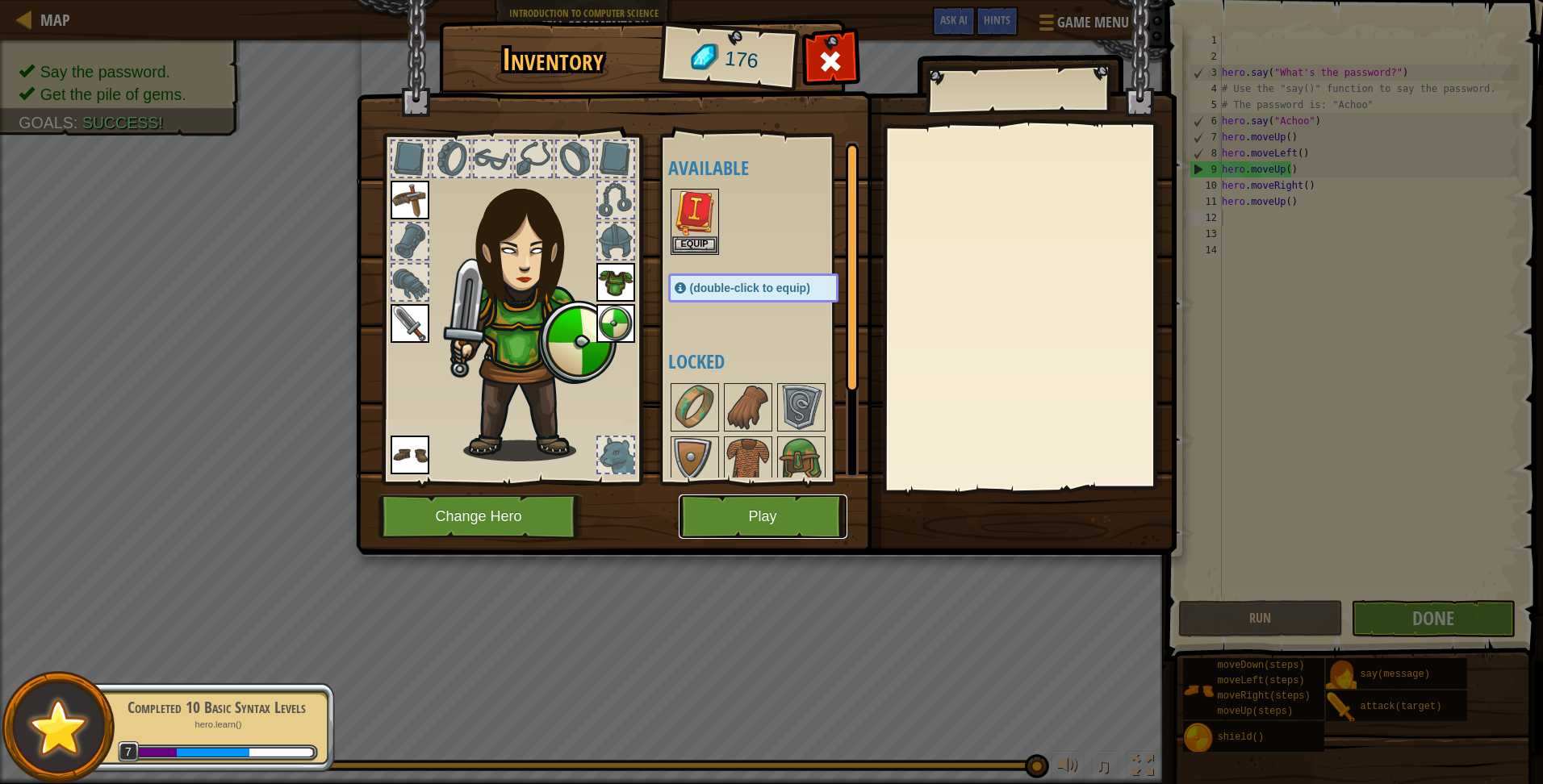
click at [767, 525] on button "Play" at bounding box center [762, 516] width 168 height 44
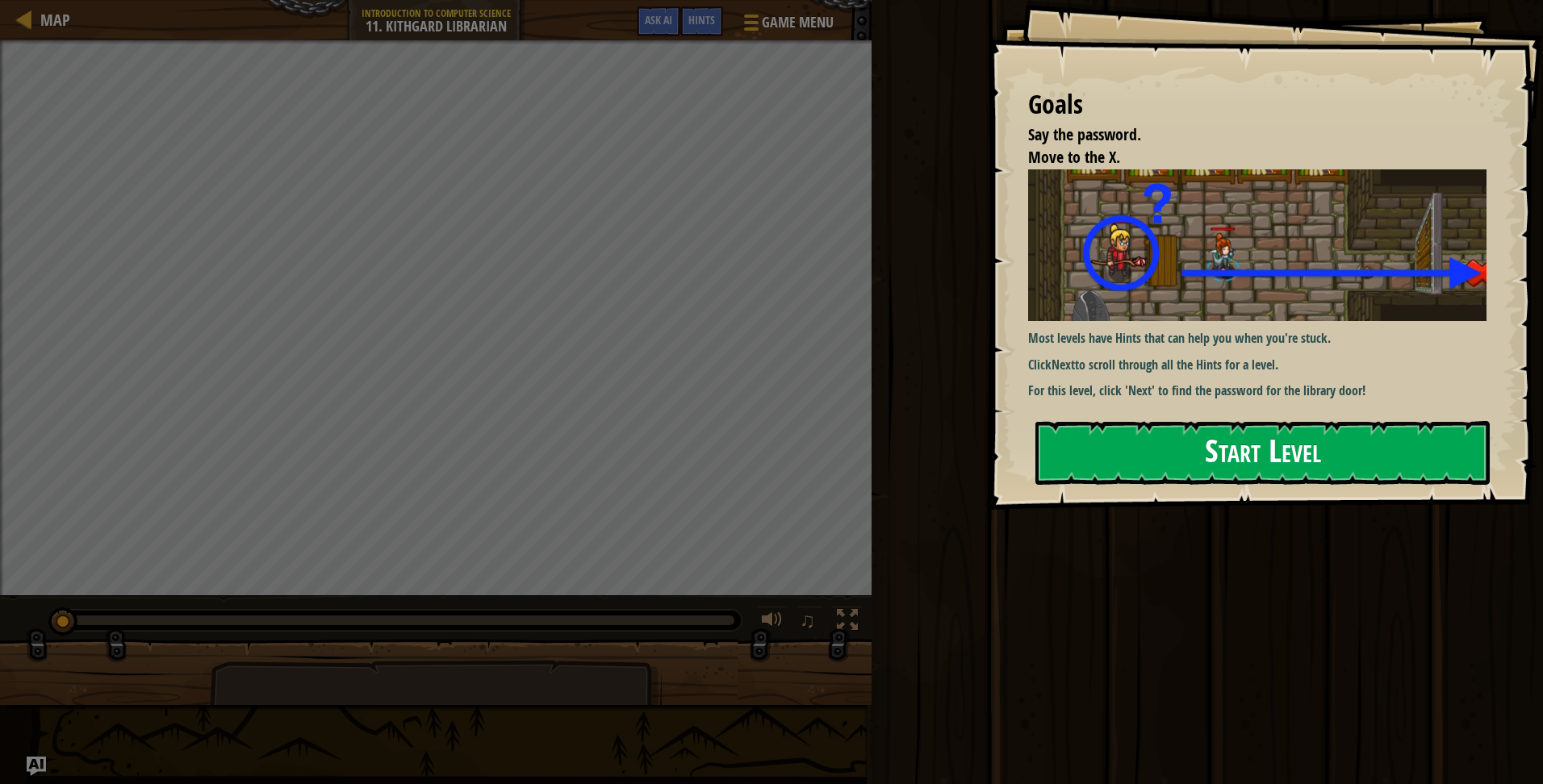
click at [1139, 444] on button "Start Level" at bounding box center [1262, 453] width 454 height 63
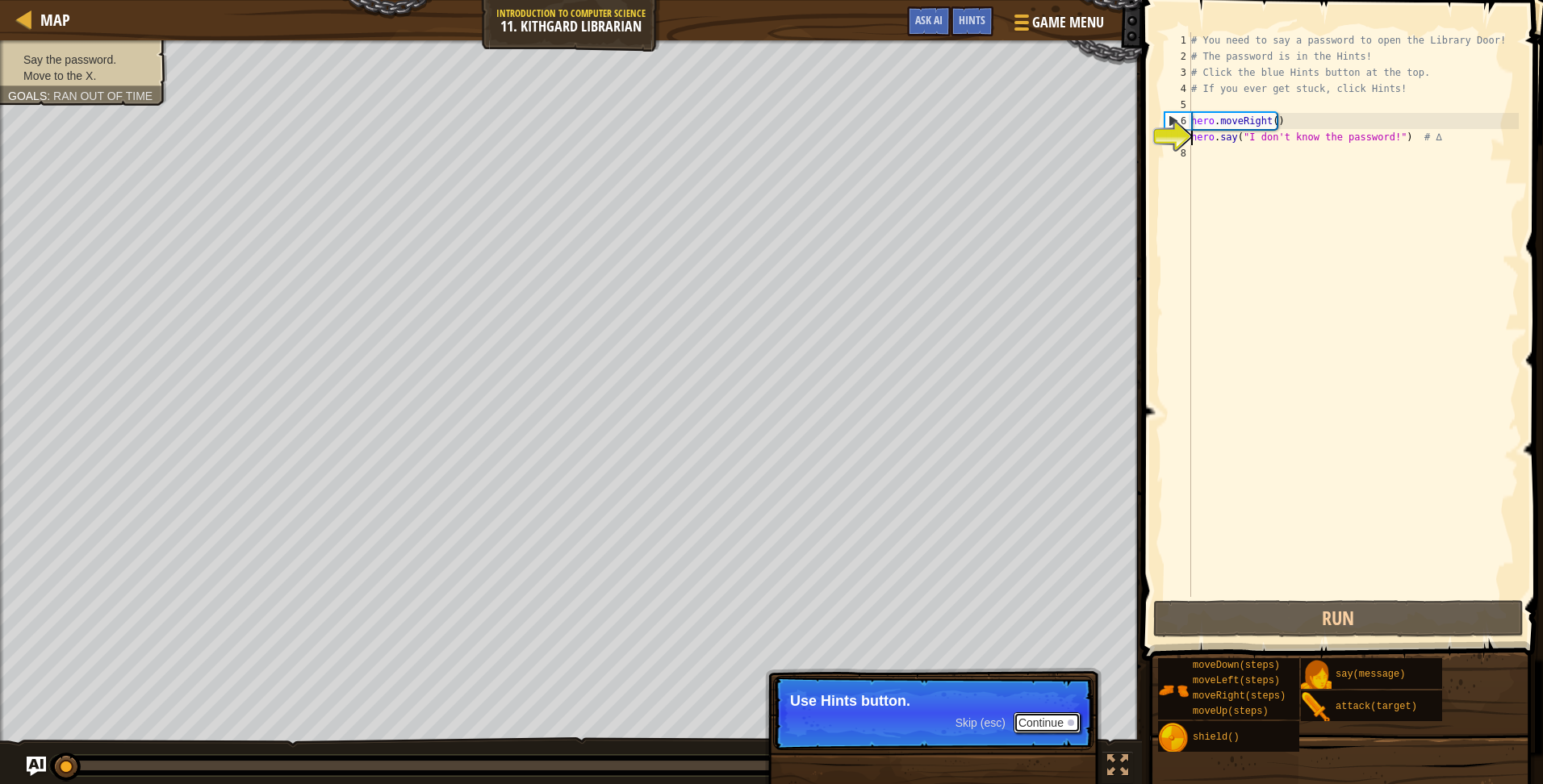
click at [1040, 724] on button "Continue" at bounding box center [1047, 722] width 67 height 21
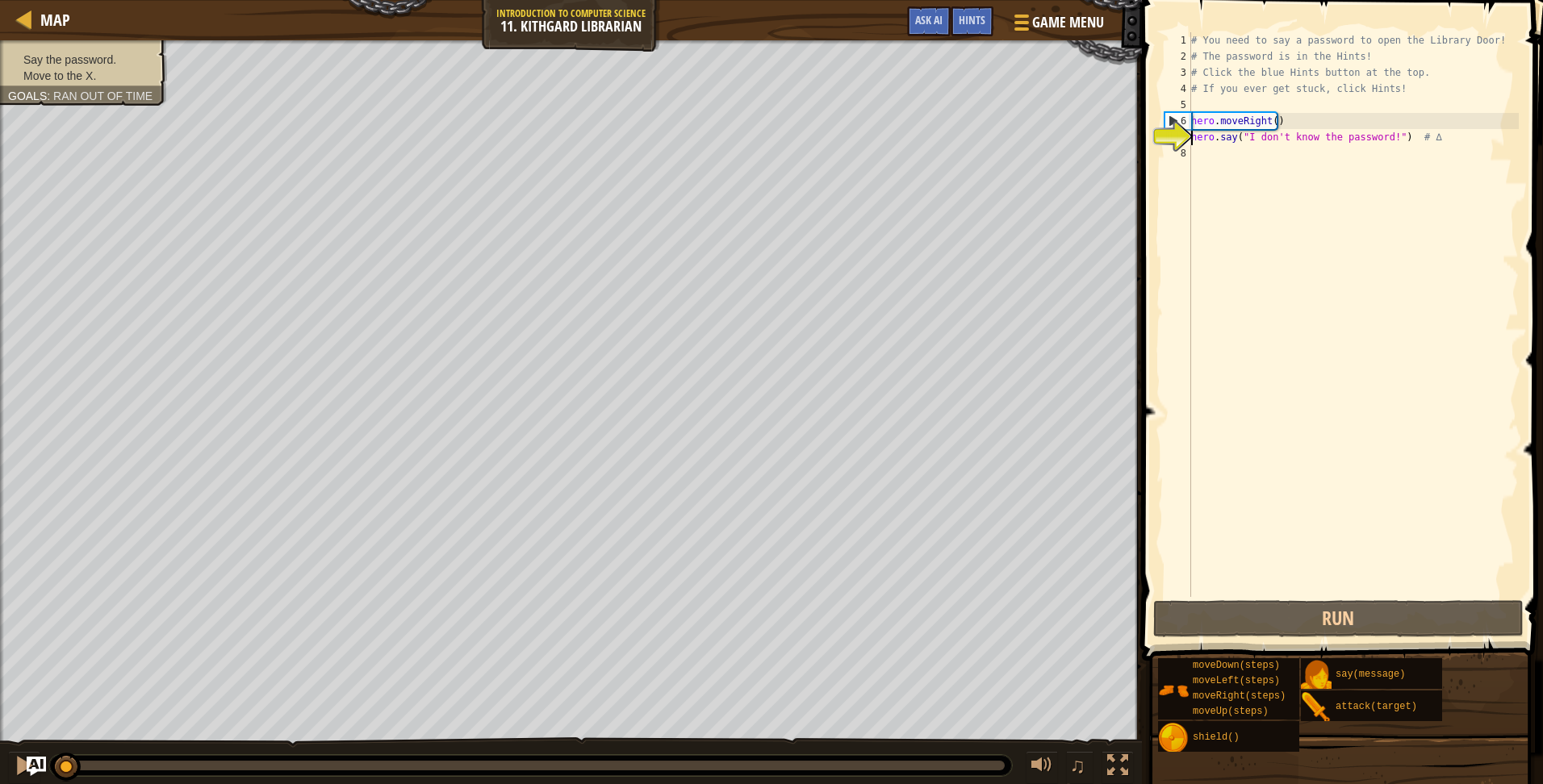
click at [1317, 147] on div "# You need to say a password to open the Library Door! # The password is in the…" at bounding box center [1352, 330] width 331 height 597
click at [1343, 620] on button "Run" at bounding box center [1339, 618] width 370 height 37
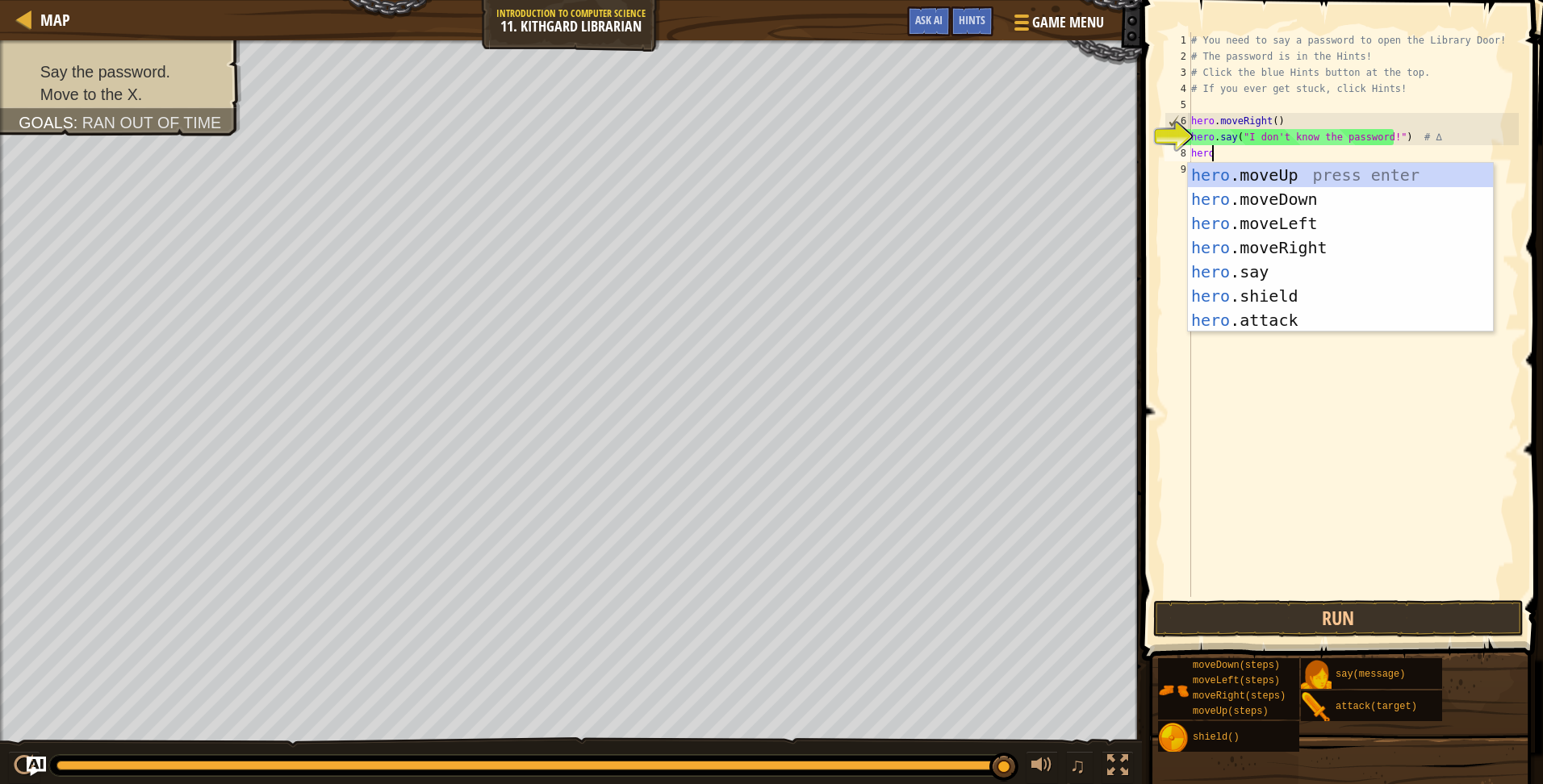
scroll to position [7, 1]
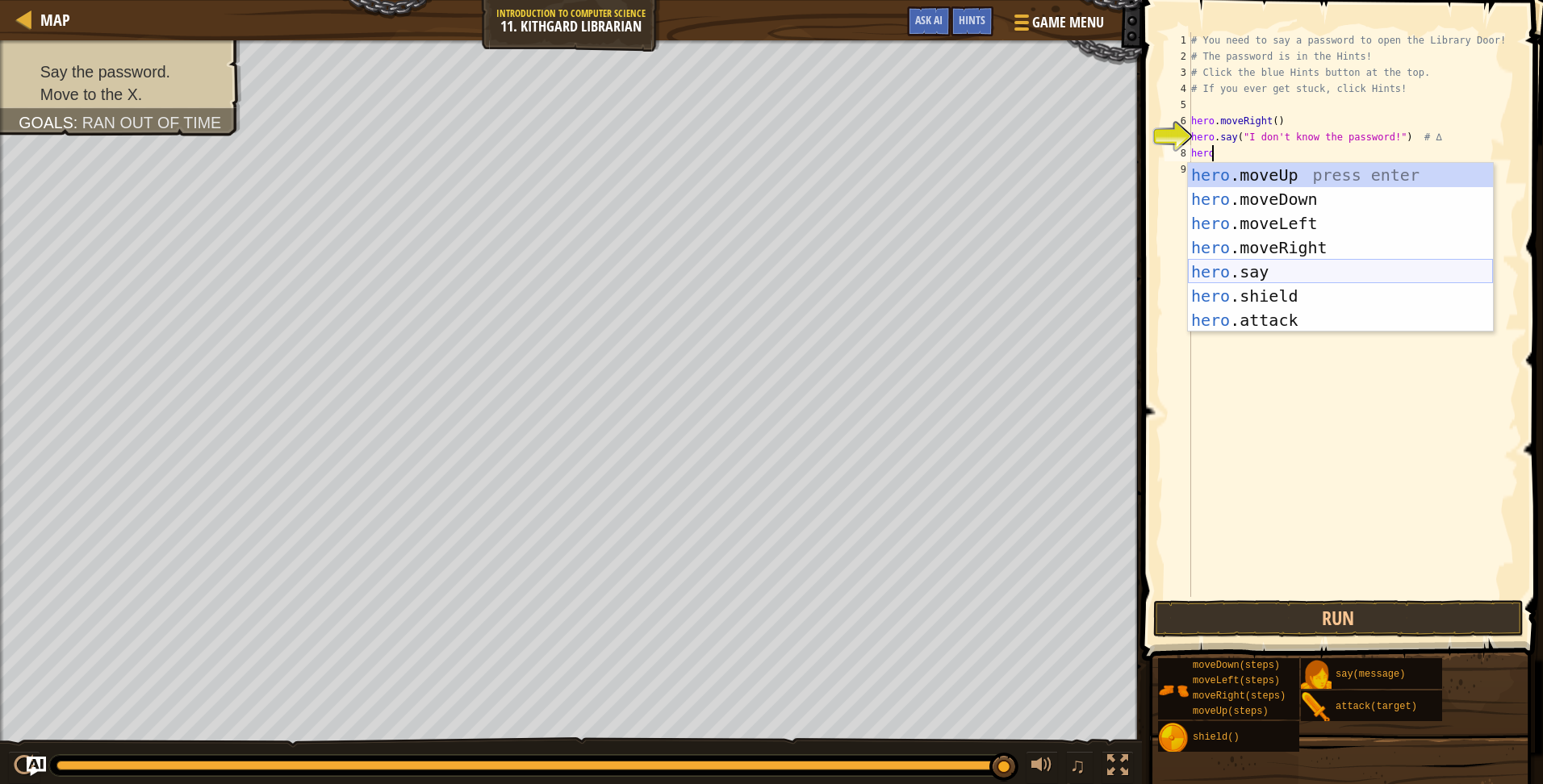
click at [1238, 266] on div "hero .moveUp press enter hero .moveDown press enter hero .moveLeft press enter …" at bounding box center [1340, 271] width 305 height 218
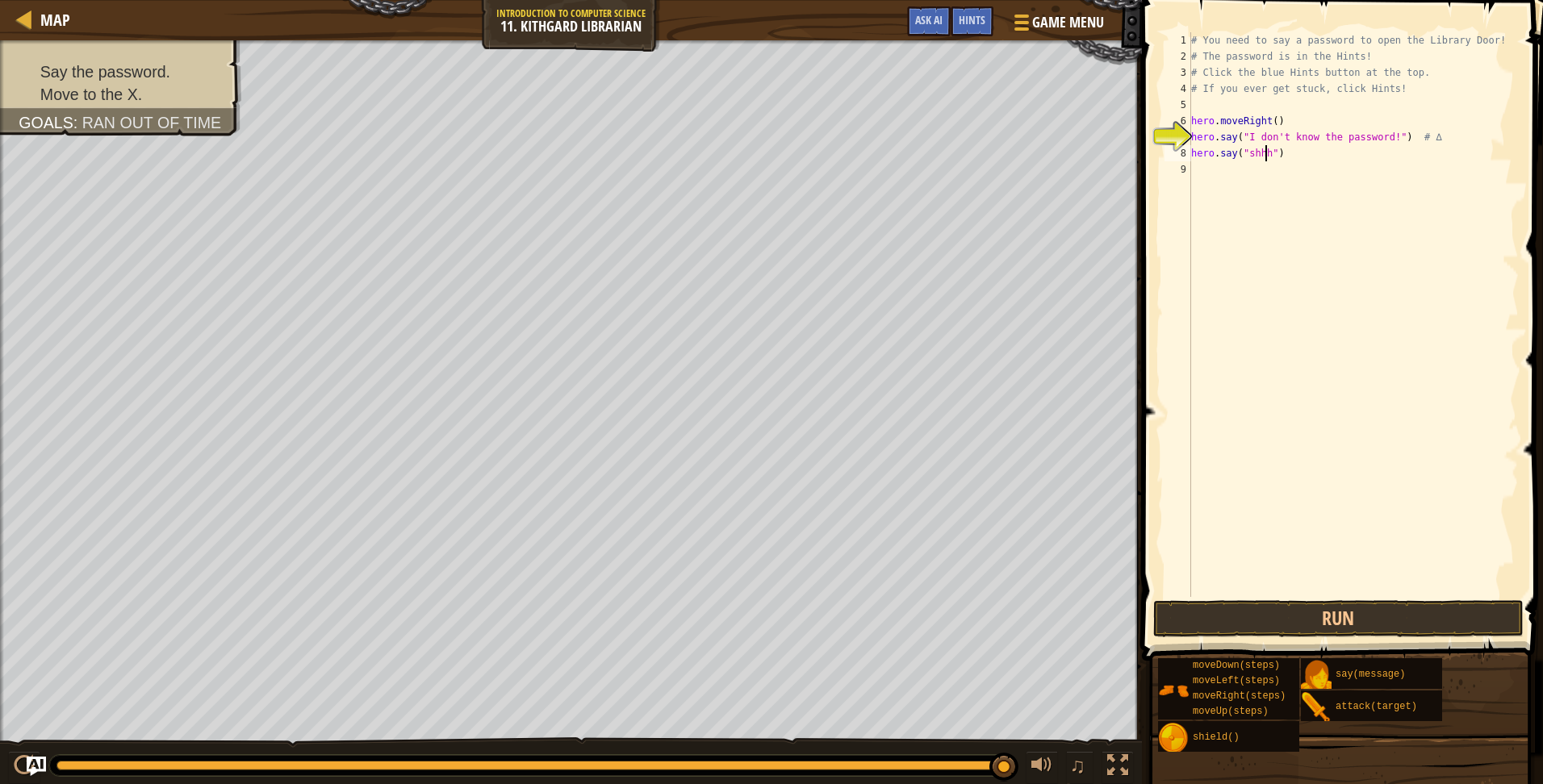
scroll to position [7, 6]
click at [1319, 628] on button "Run" at bounding box center [1339, 618] width 370 height 37
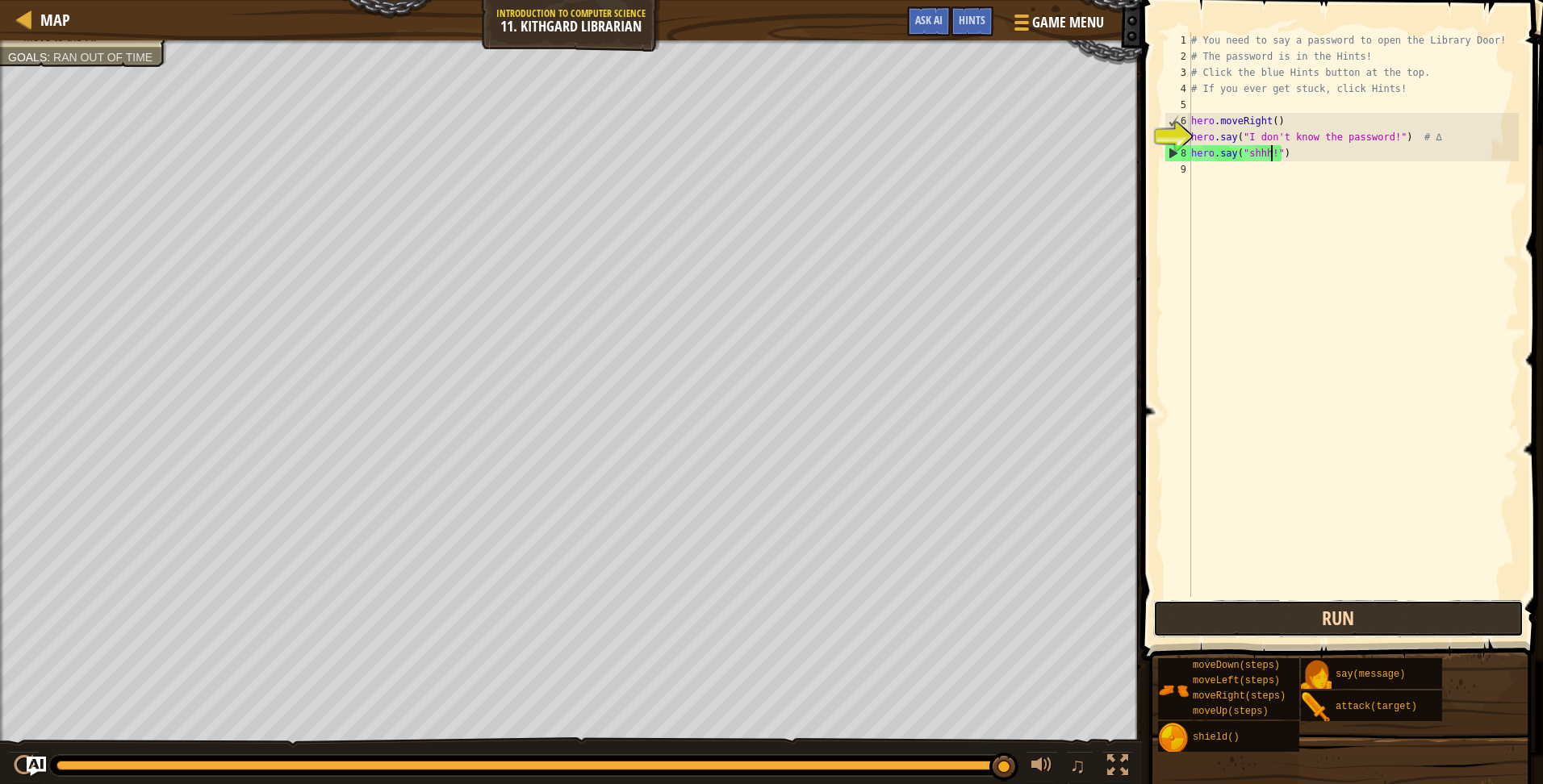
click at [1186, 628] on button "Run" at bounding box center [1339, 618] width 370 height 37
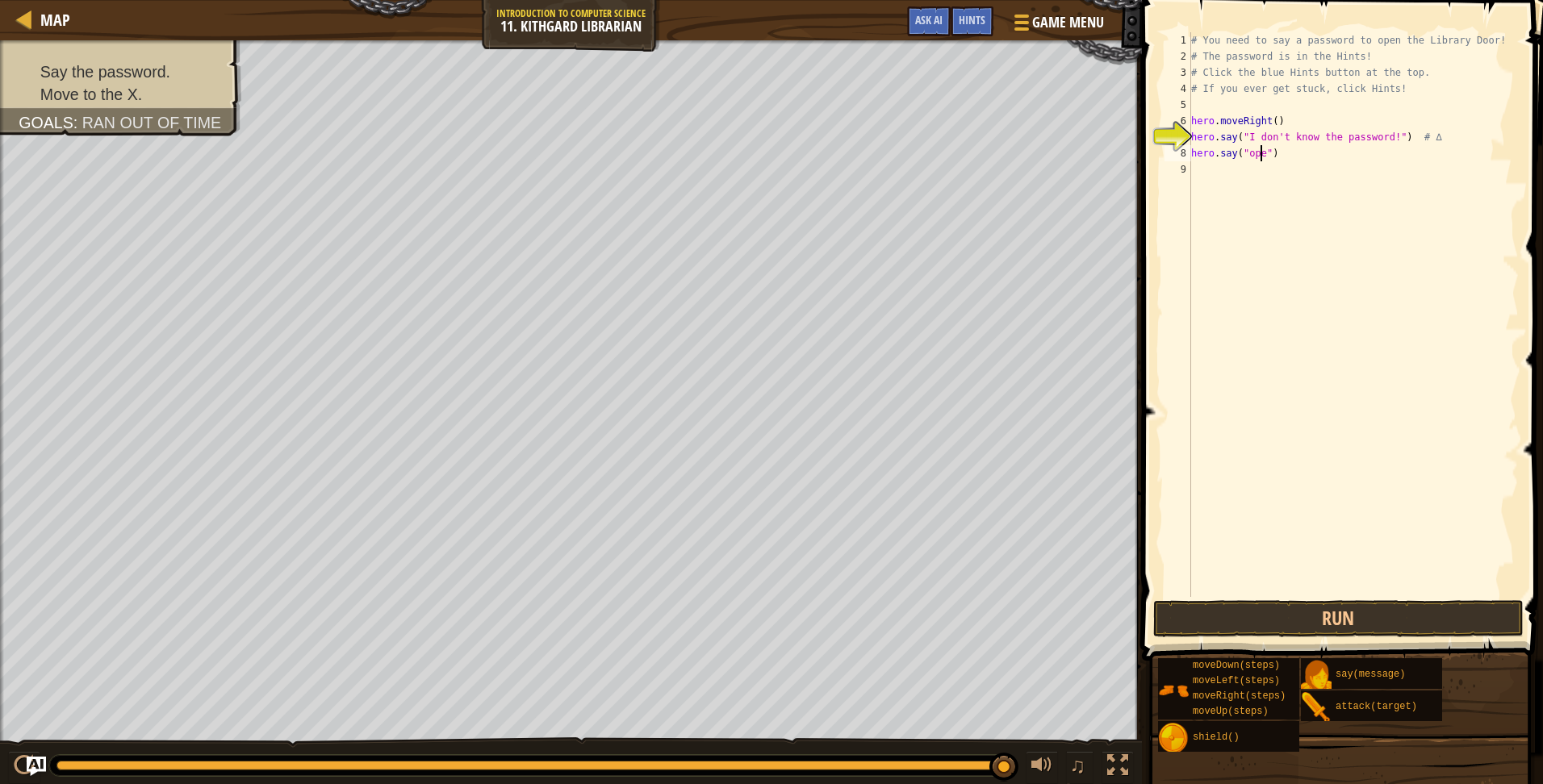
scroll to position [7, 6]
type textarea "hero.say("open")"
click at [1305, 621] on button "Run" at bounding box center [1339, 618] width 370 height 37
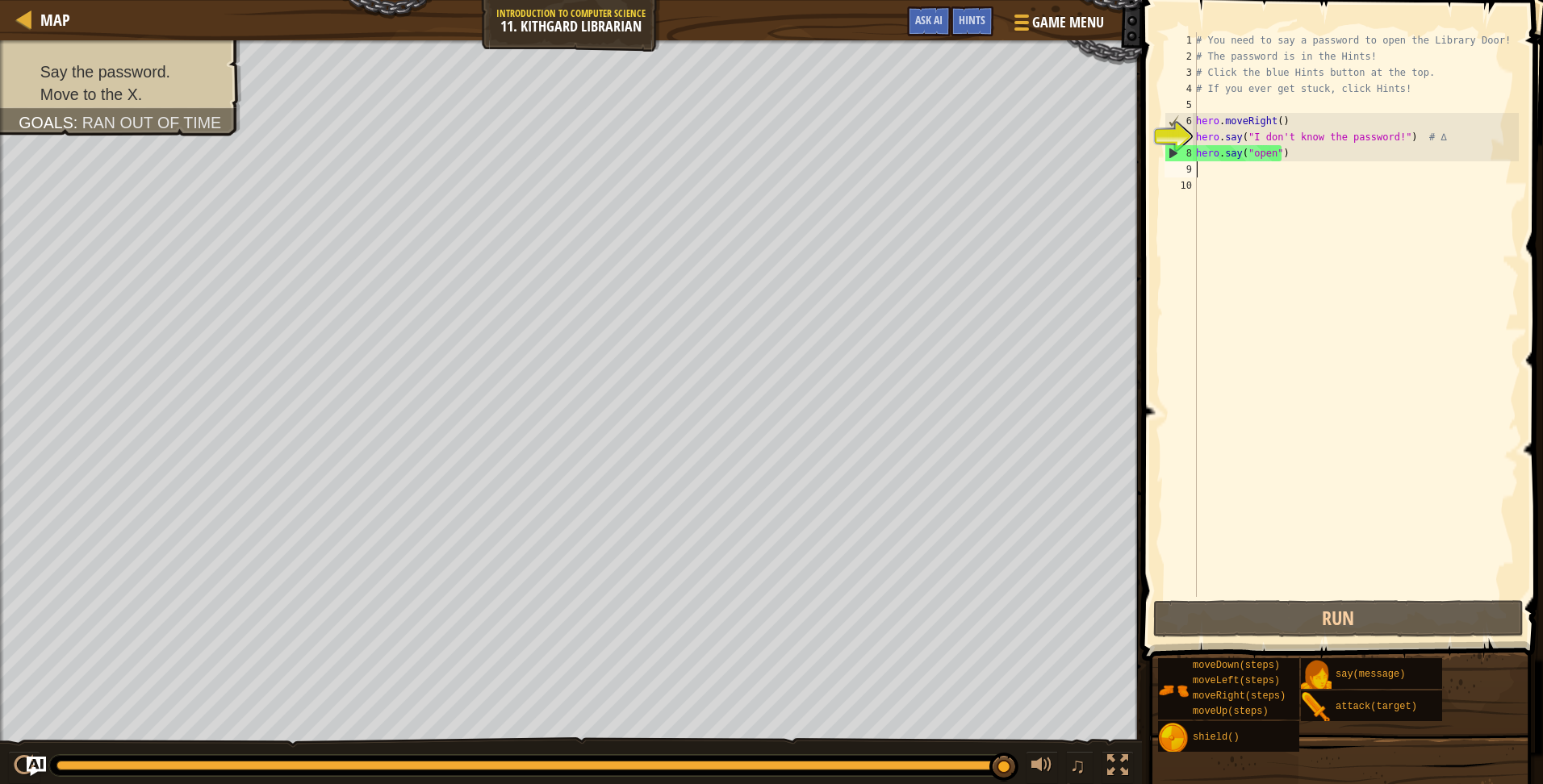
click at [1270, 156] on div "# You need to say a password to open the Library Door! # The password is in the…" at bounding box center [1355, 330] width 326 height 597
click at [977, 15] on span "Hints" at bounding box center [971, 19] width 27 height 16
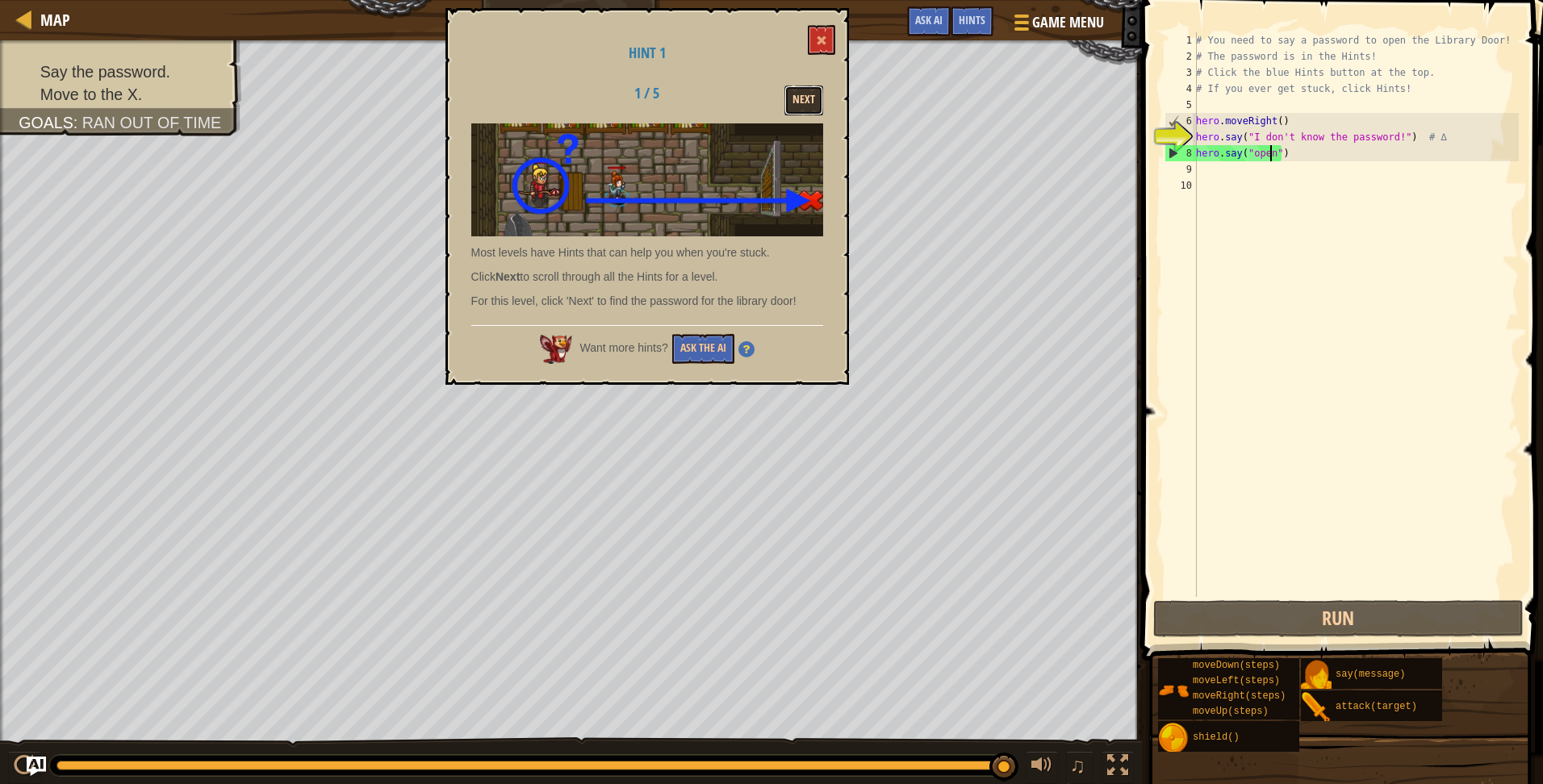
click at [807, 95] on button "Next" at bounding box center [804, 100] width 39 height 29
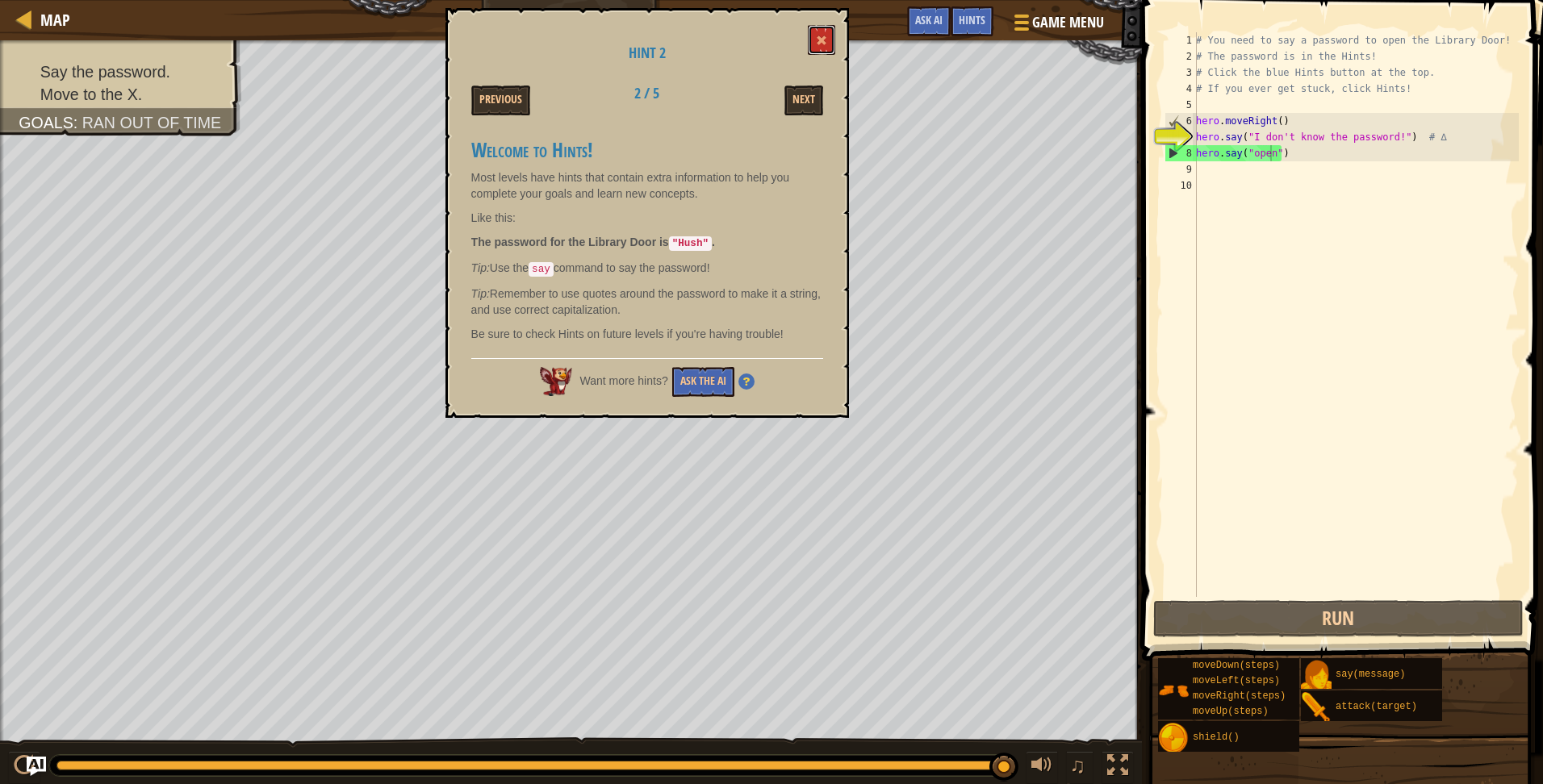
drag, startPoint x: 820, startPoint y: 32, endPoint x: 843, endPoint y: 40, distance: 24.4
click at [828, 33] on button at bounding box center [821, 40] width 28 height 29
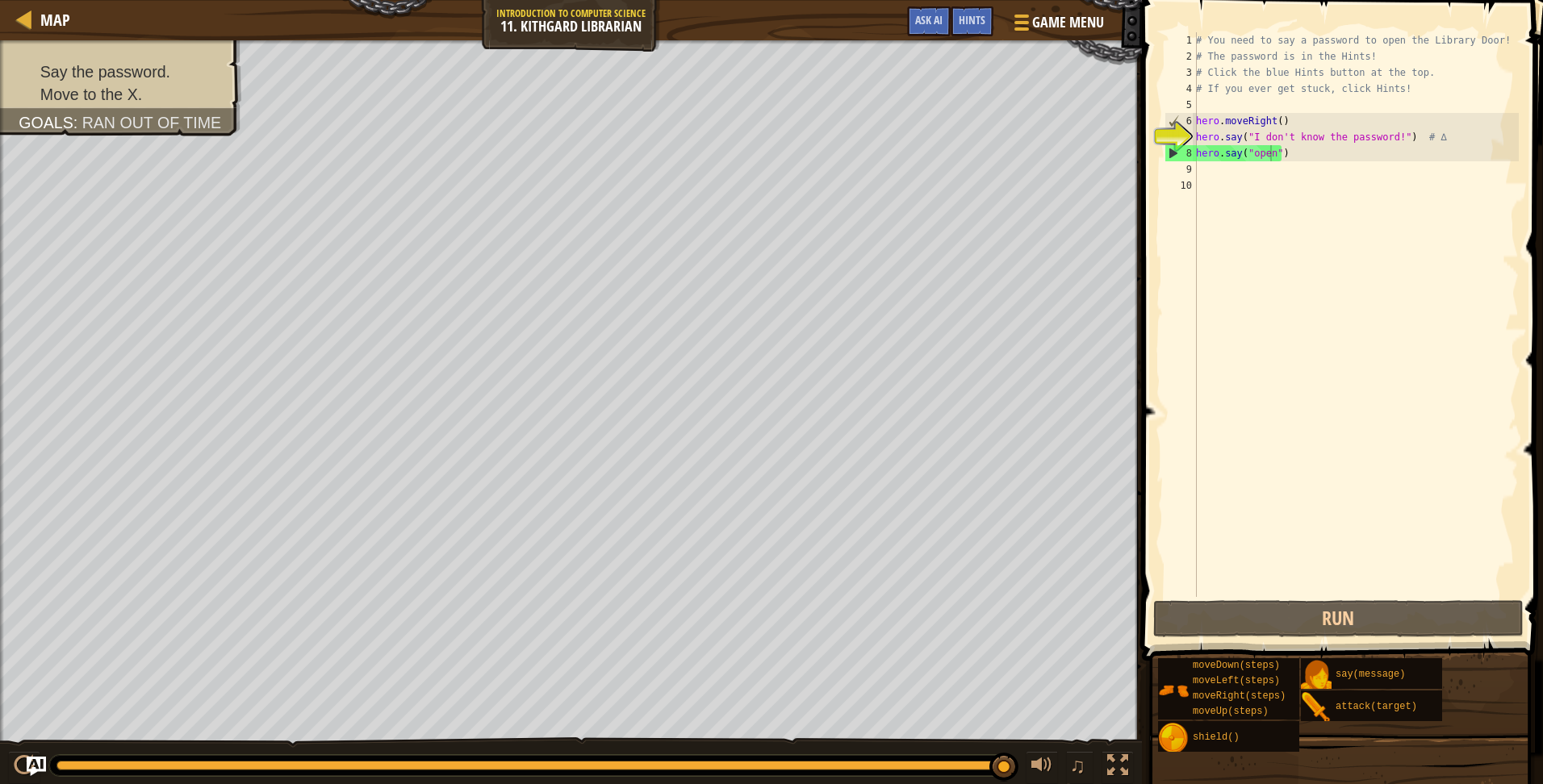
click at [1270, 158] on div "# You need to say a password to open the Library Door! # The password is in the…" at bounding box center [1355, 330] width 326 height 597
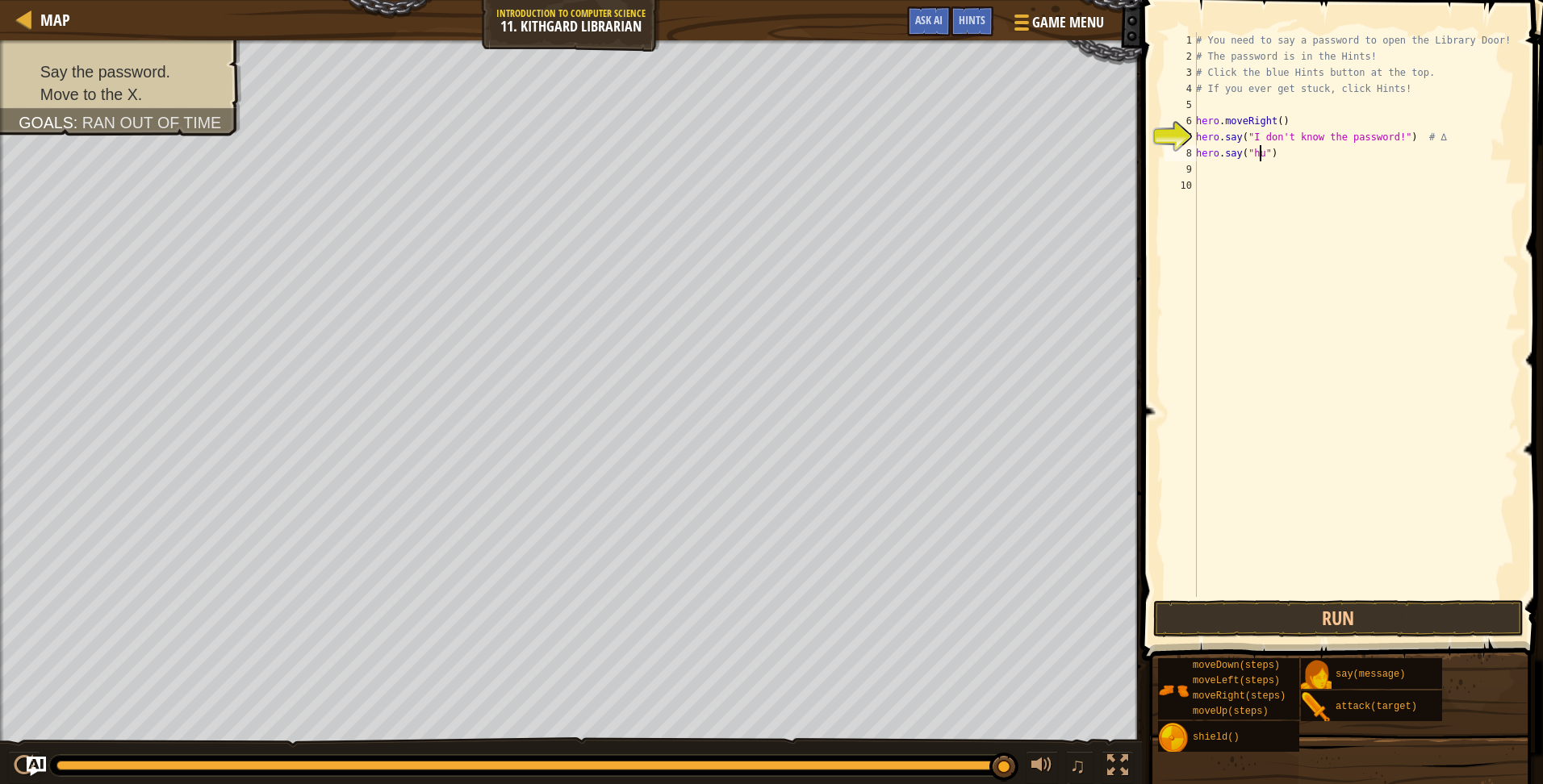
scroll to position [7, 6]
type textarea "hero.say("hush")"
click at [1292, 623] on button "Run" at bounding box center [1339, 618] width 370 height 37
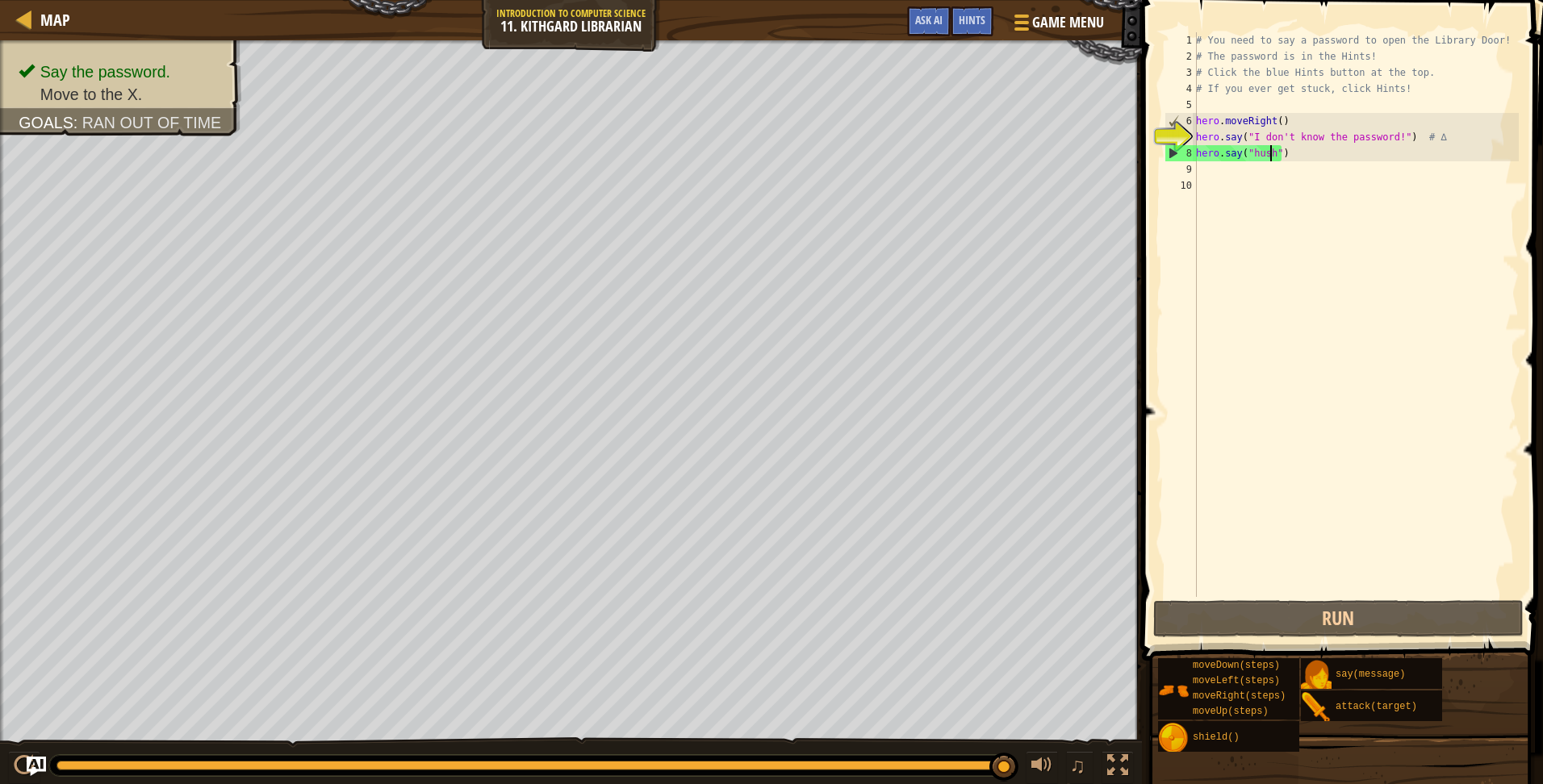
click at [1218, 170] on div "# You need to say a password to open the Library Door! # The password is in the…" at bounding box center [1355, 330] width 326 height 597
type textarea "he"
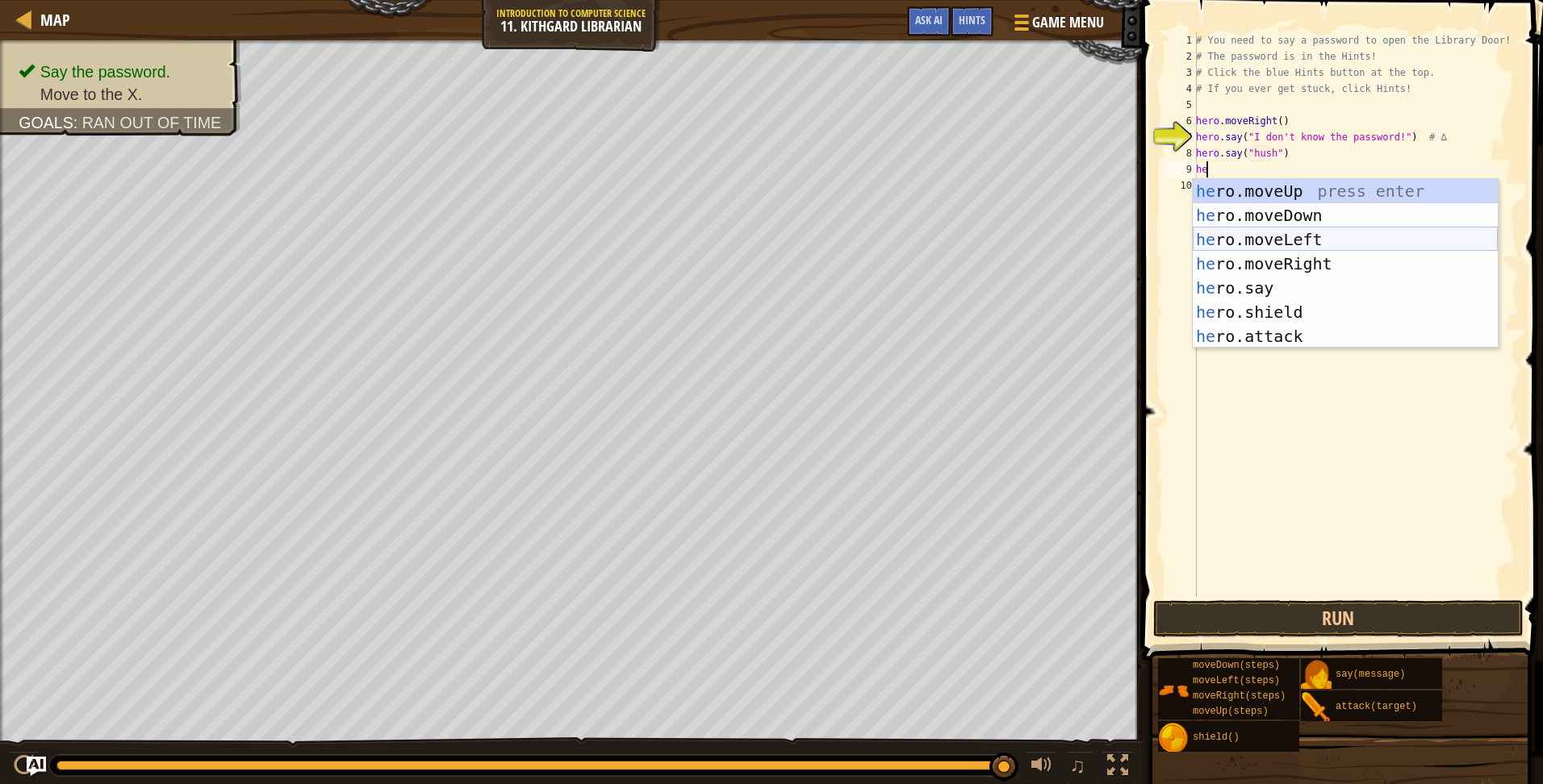
click at [1278, 241] on div "he ro.moveUp press enter he ro.moveDown press enter he ro.moveLeft press enter …" at bounding box center [1344, 288] width 305 height 218
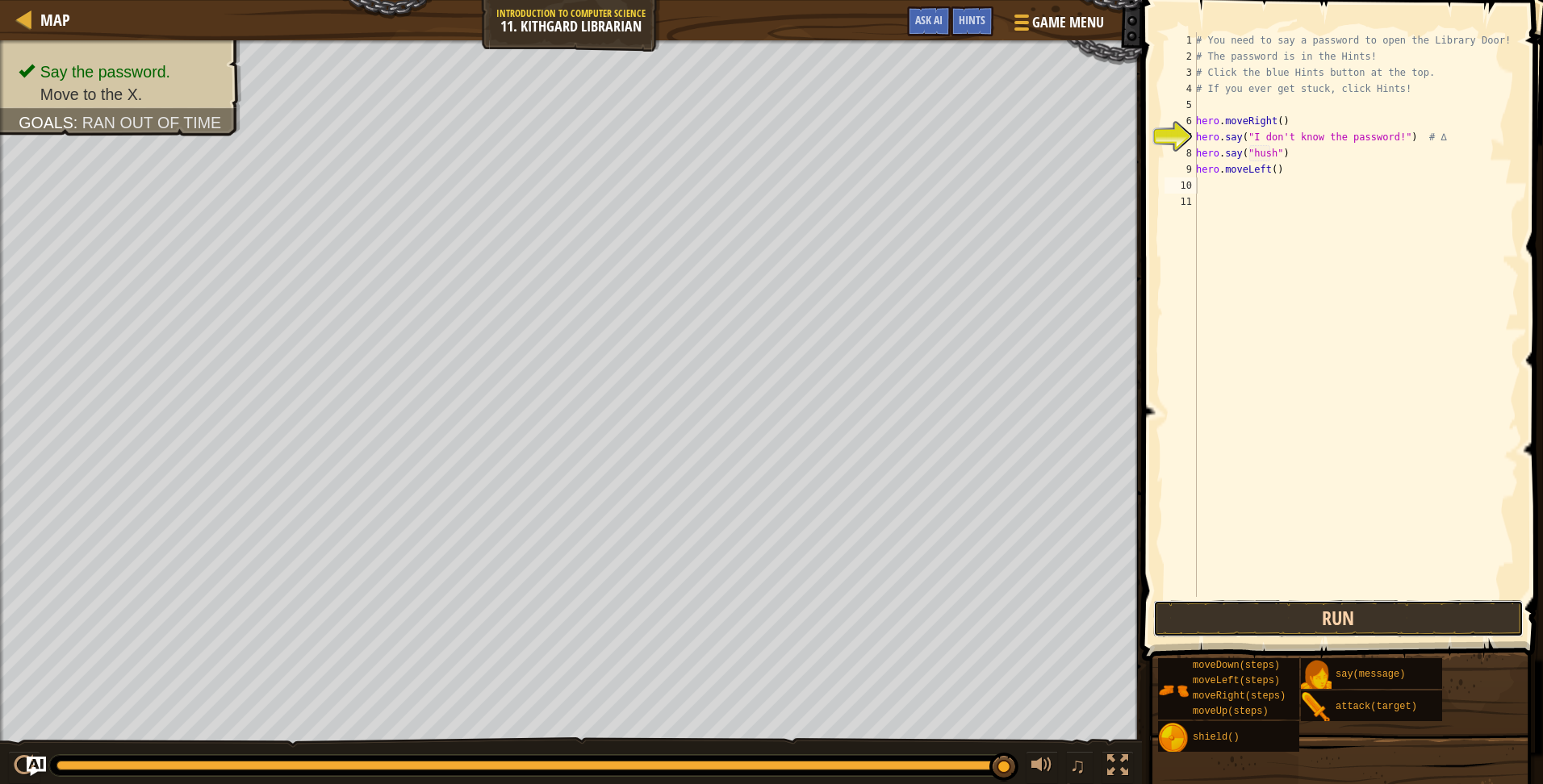
click at [1268, 617] on button "Run" at bounding box center [1339, 618] width 370 height 37
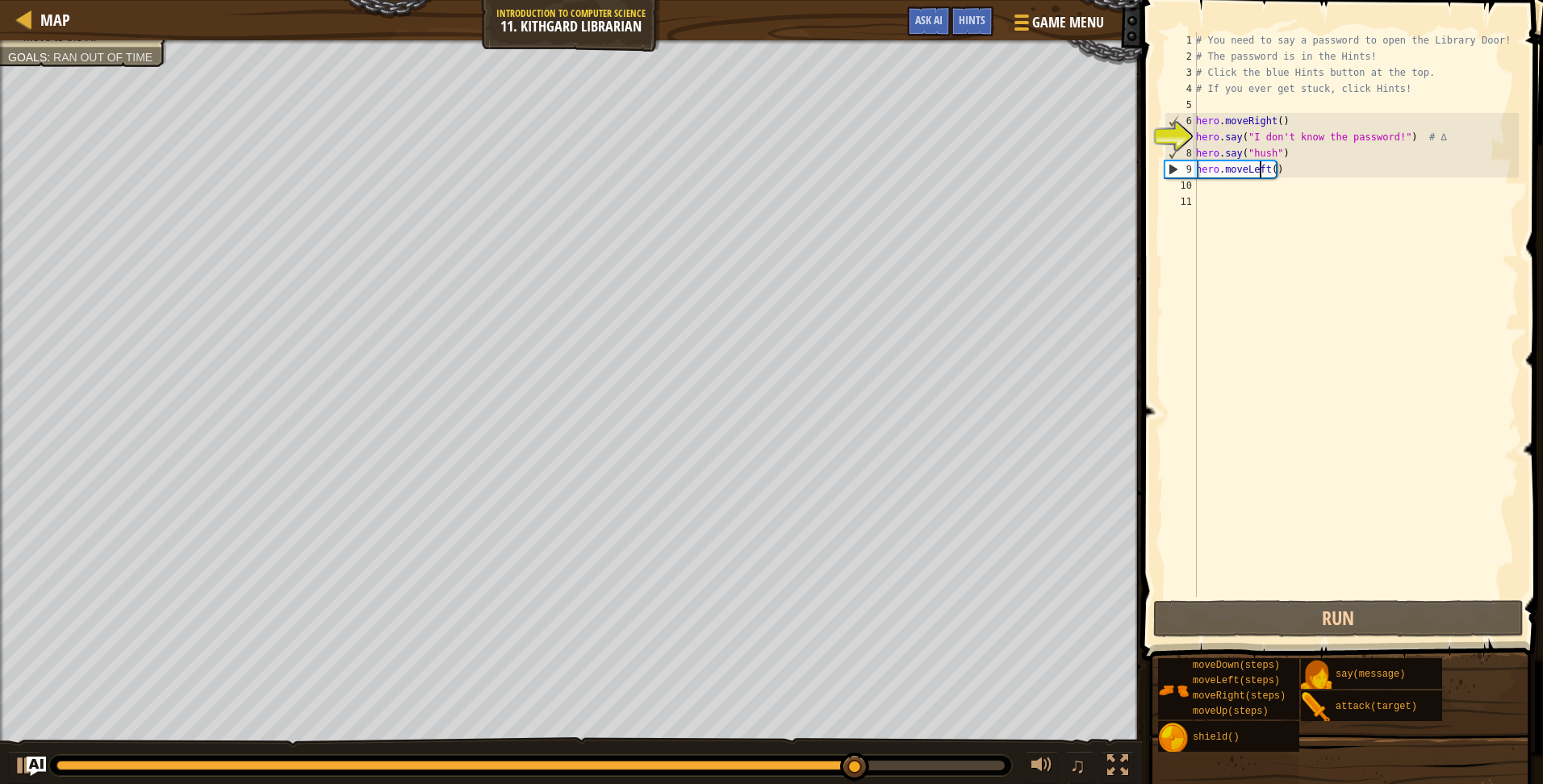
click at [1259, 170] on div "# You need to say a password to open the Library Door! # The password is in the…" at bounding box center [1355, 330] width 326 height 597
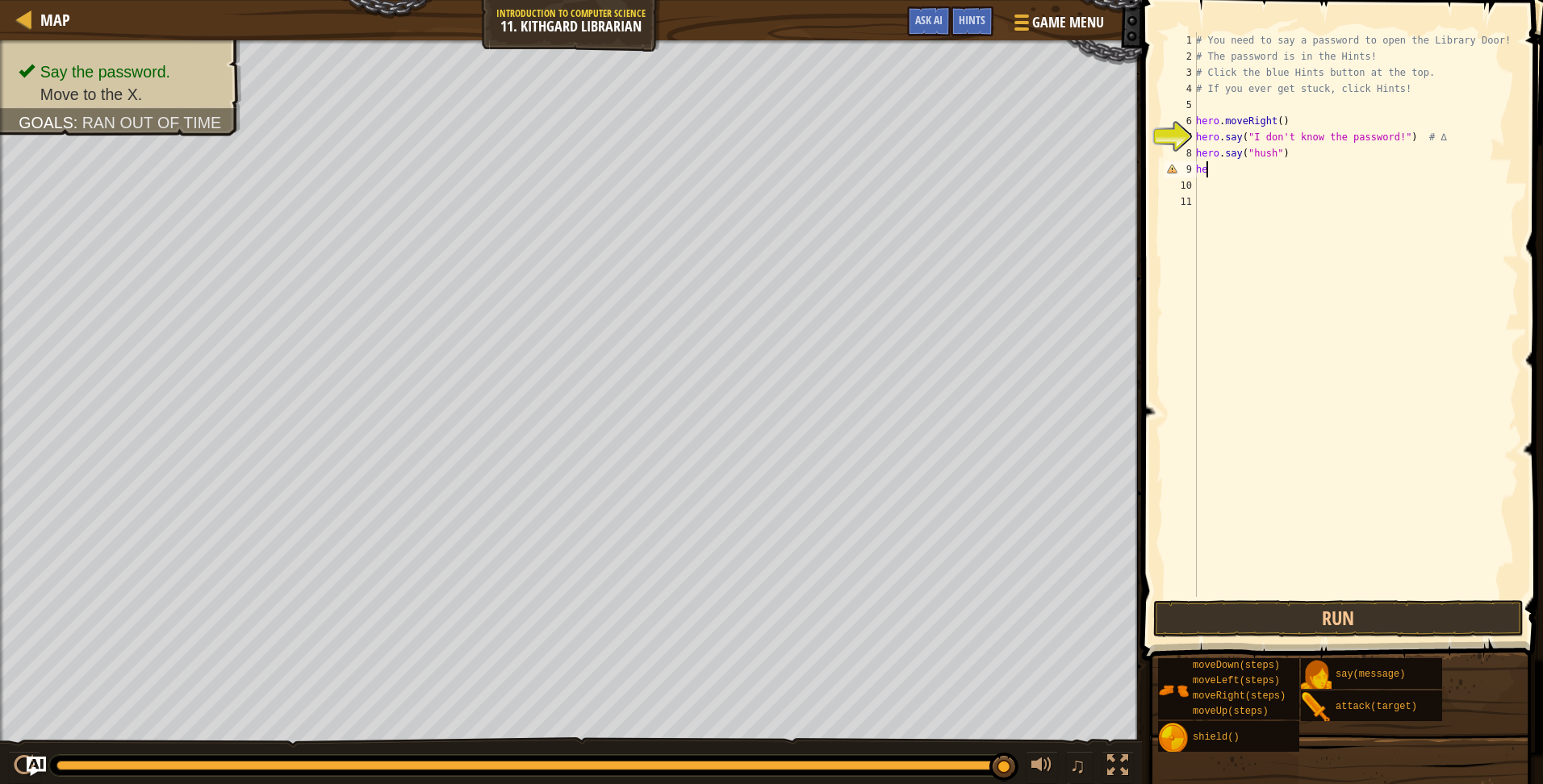
type textarea "h"
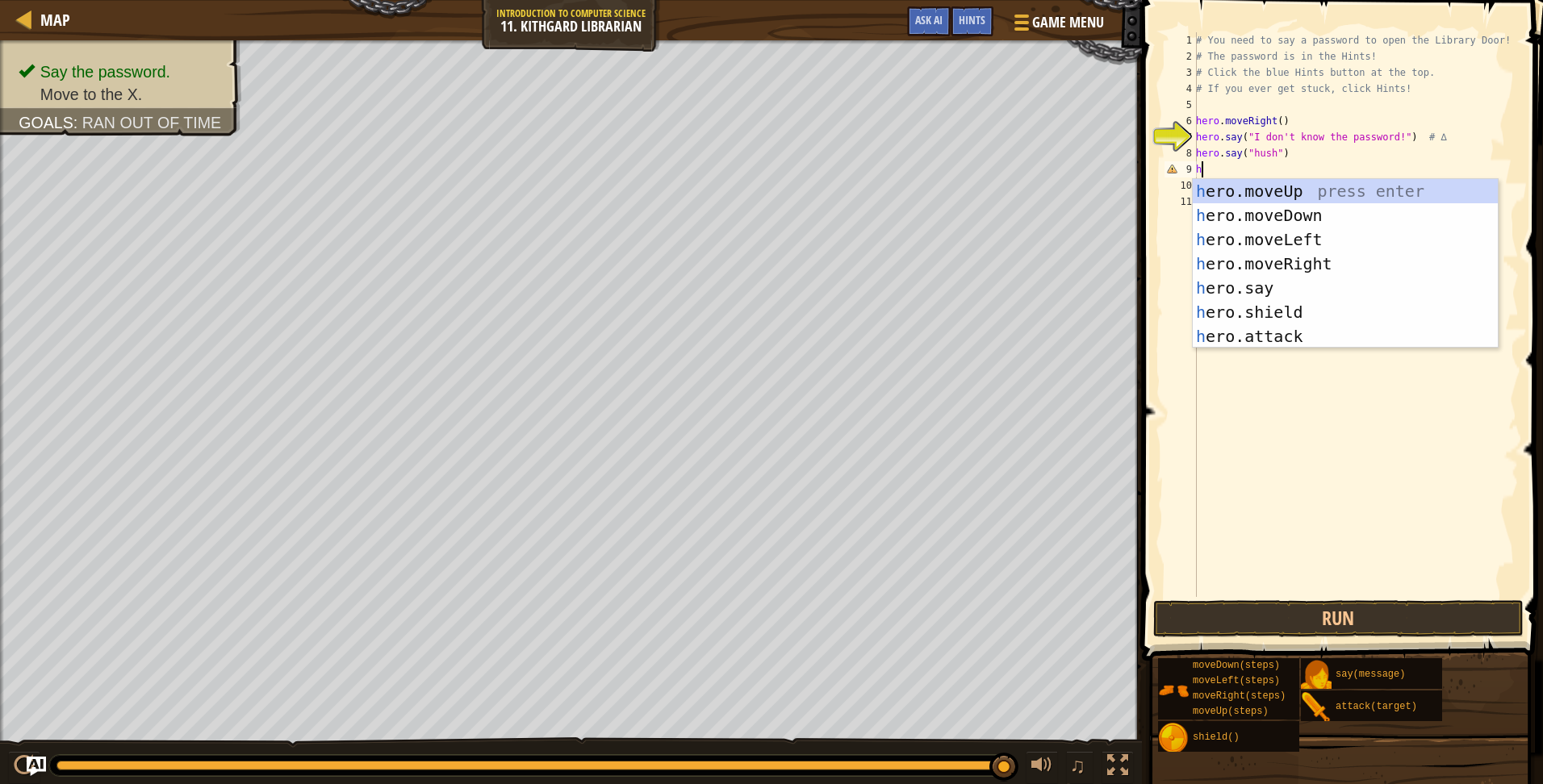
type textarea "he"
click at [1289, 264] on div "he ro.moveUp press enter he ro.moveDown press enter he ro.moveLeft press enter …" at bounding box center [1344, 288] width 305 height 218
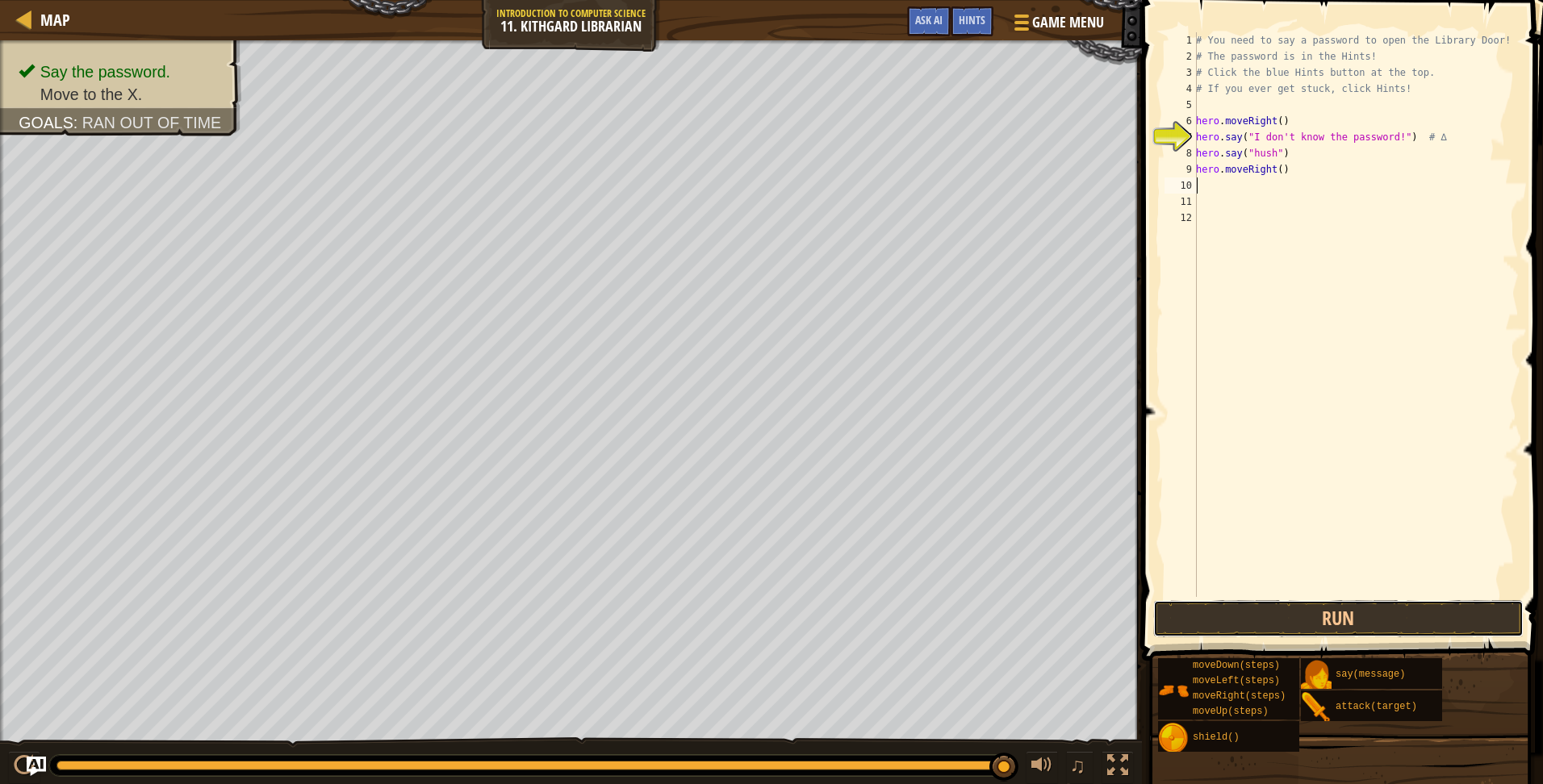
drag, startPoint x: 1264, startPoint y: 616, endPoint x: 1248, endPoint y: 582, distance: 37.6
click at [1264, 617] on button "Run" at bounding box center [1339, 618] width 370 height 37
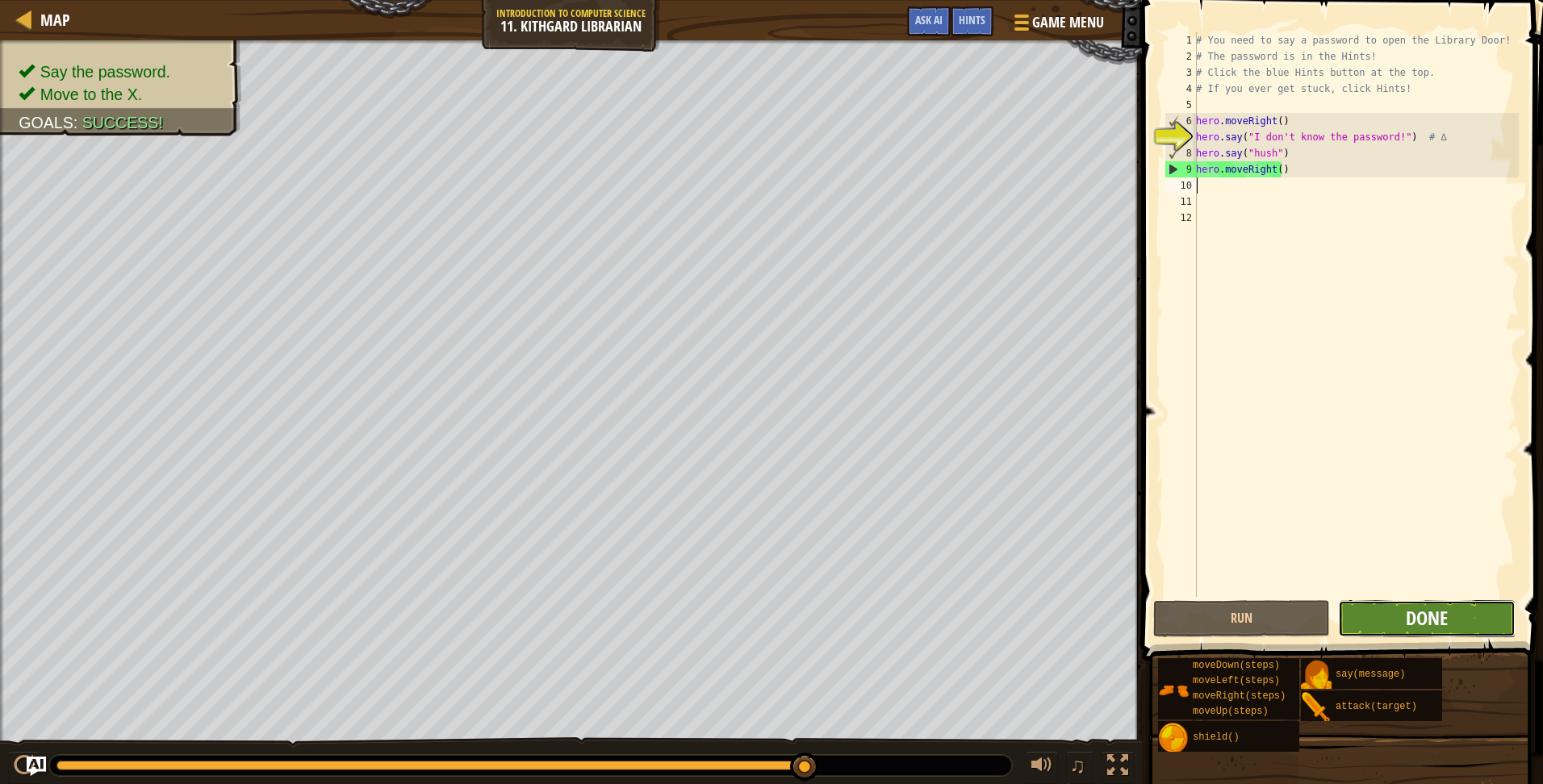
click at [1408, 620] on span "Done" at bounding box center [1427, 617] width 42 height 26
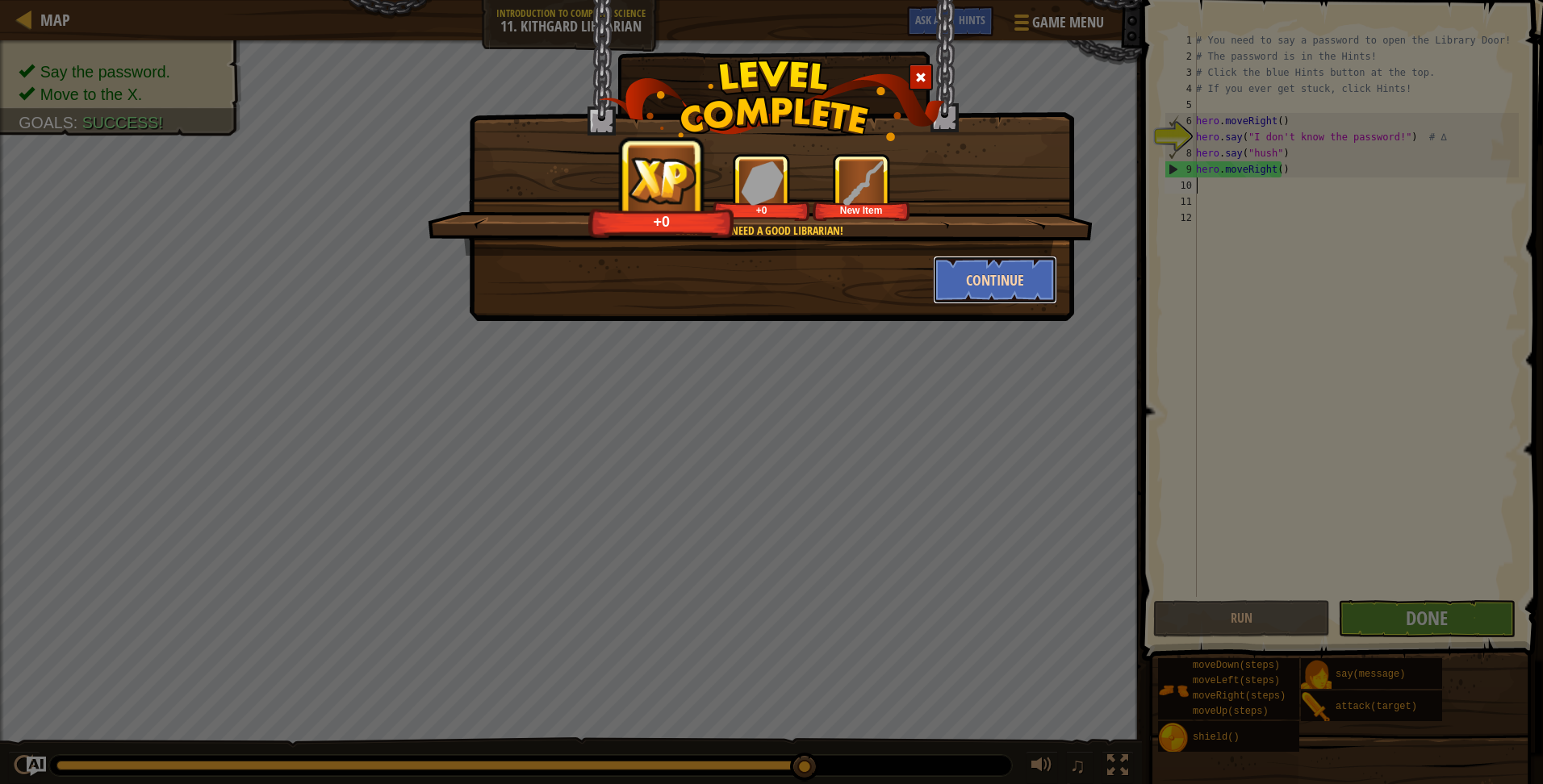
click at [1011, 266] on button "Continue" at bounding box center [995, 280] width 125 height 49
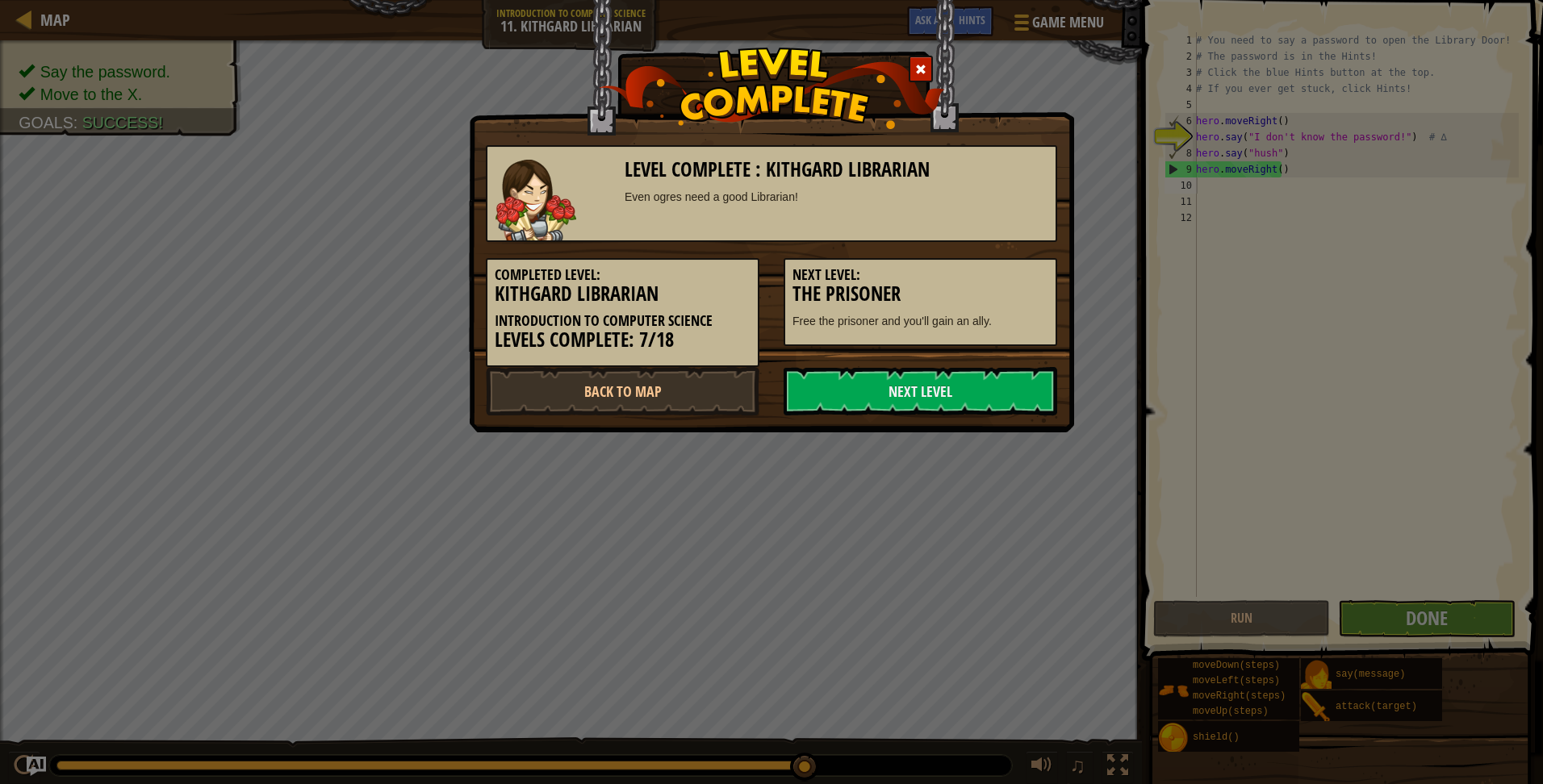
click at [987, 257] on div "Next Level: The Prisoner Free the prisoner and you'll gain an ally." at bounding box center [920, 294] width 297 height 104
click at [892, 393] on link "Next Level" at bounding box center [920, 391] width 273 height 49
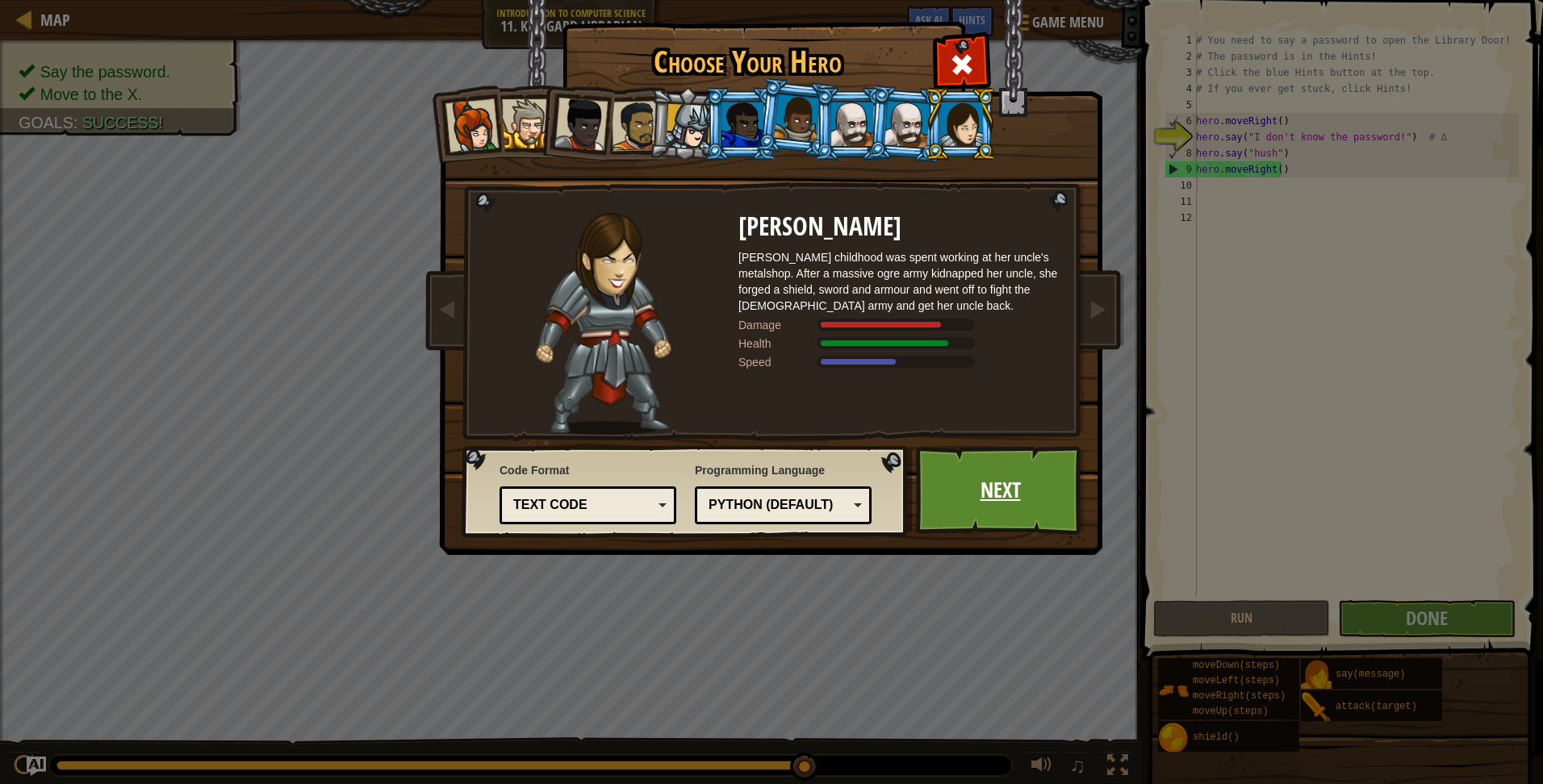
click at [965, 502] on link "Next" at bounding box center [1000, 490] width 168 height 88
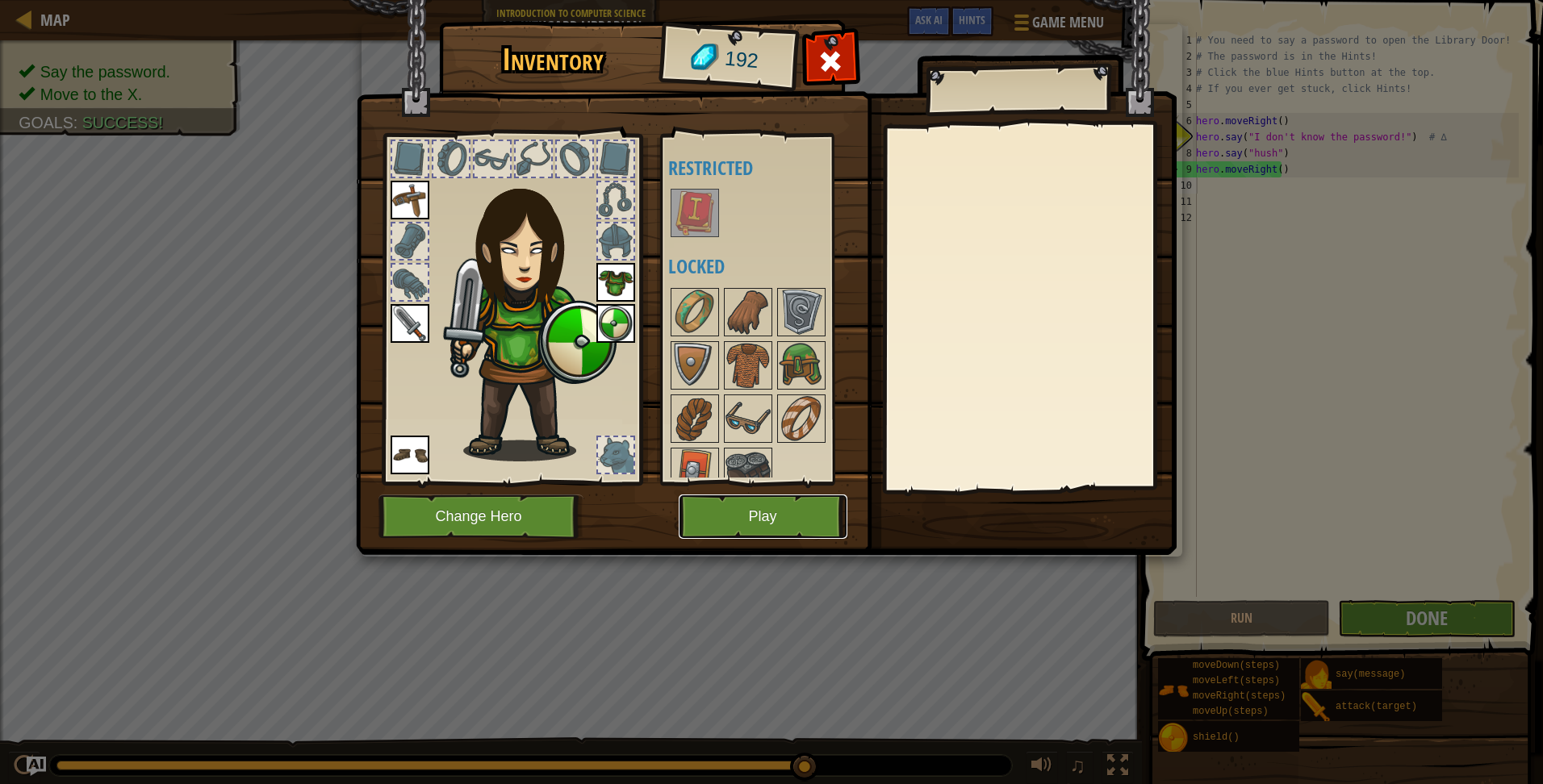
click at [791, 506] on button "Play" at bounding box center [762, 516] width 168 height 44
